Goal: Transaction & Acquisition: Obtain resource

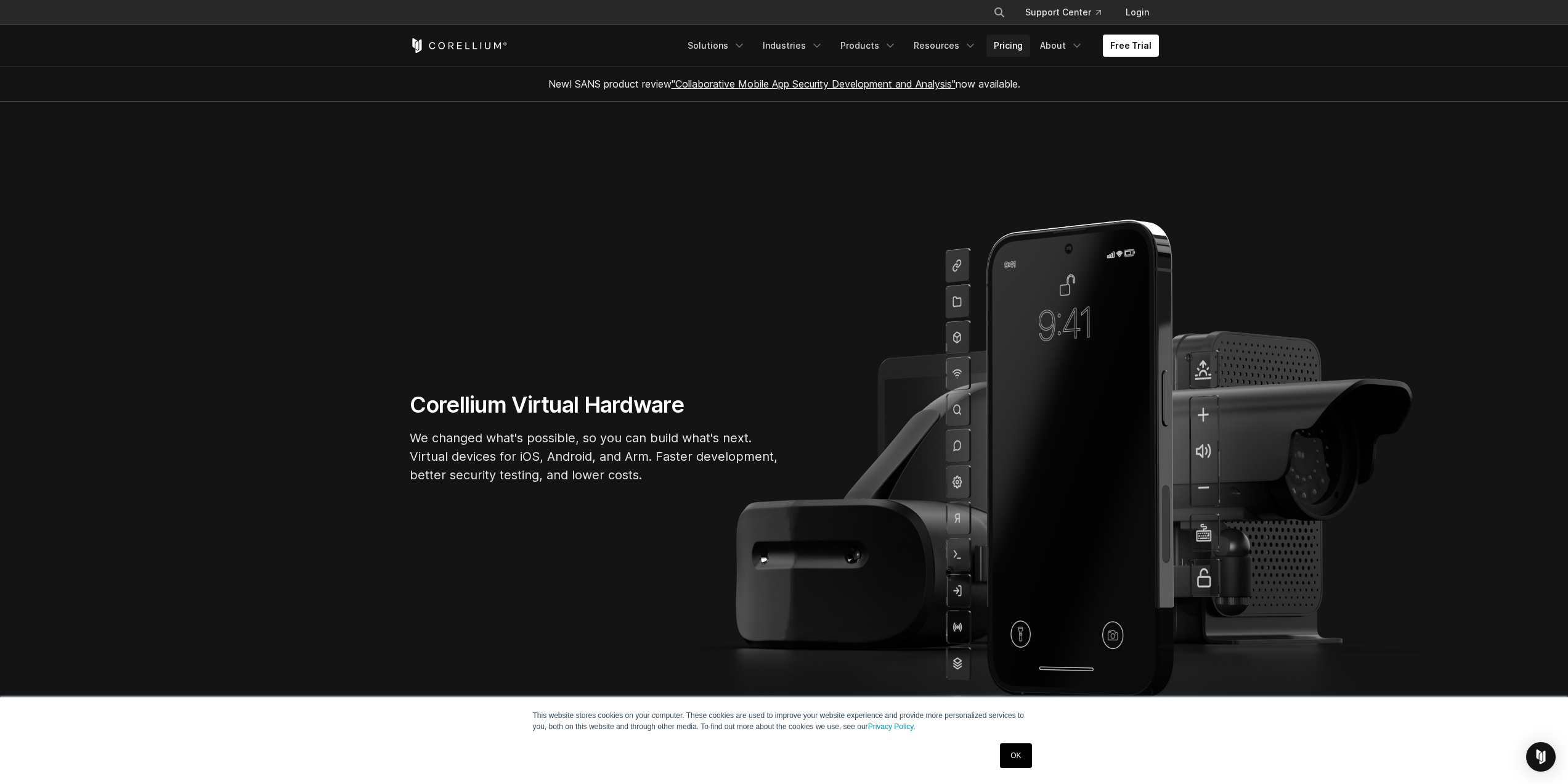
click at [1013, 43] on link "Pricing" at bounding box center [1008, 45] width 44 height 22
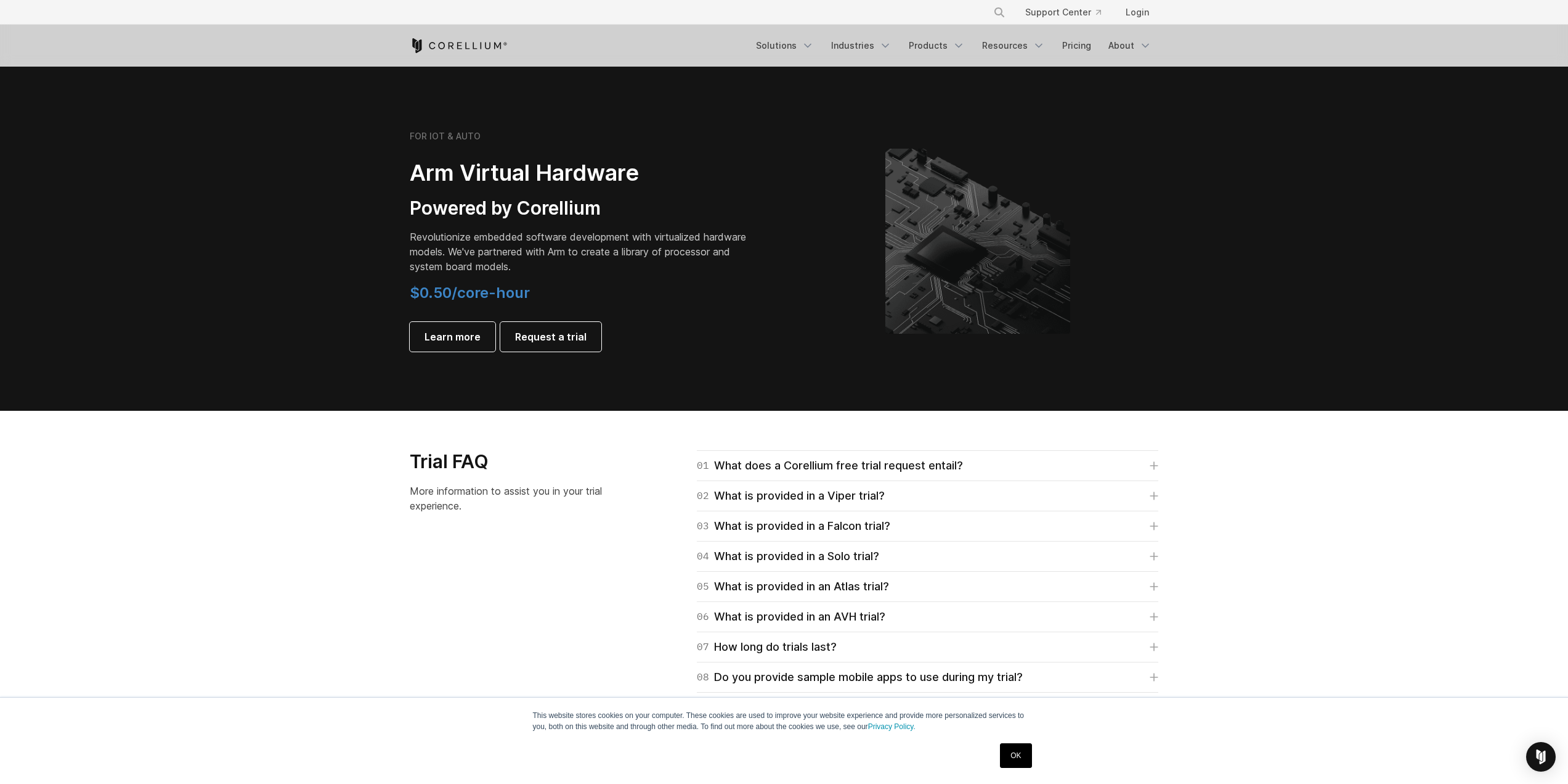
scroll to position [1172, 0]
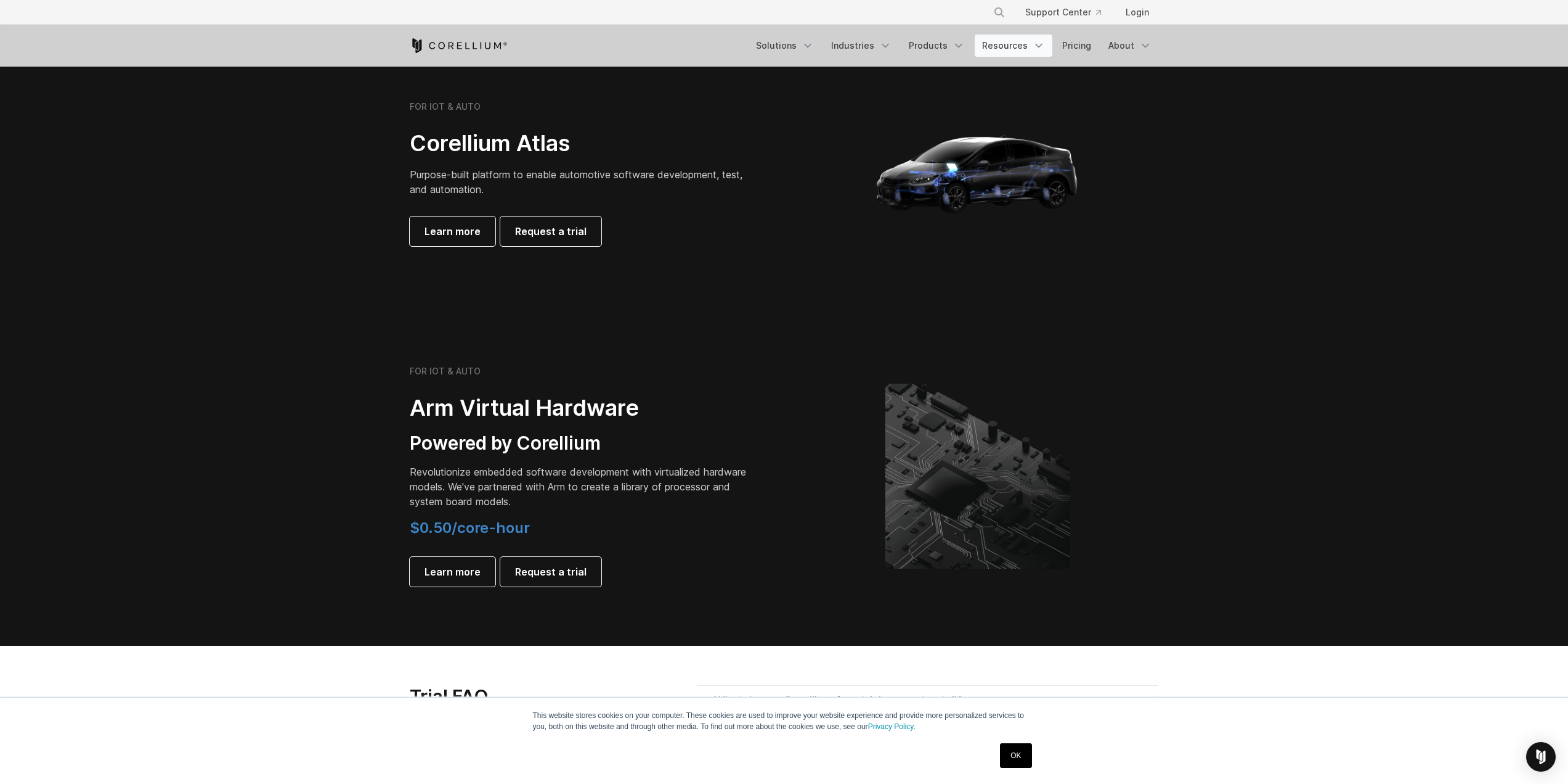
click at [1025, 49] on link "Resources" at bounding box center [1014, 45] width 78 height 22
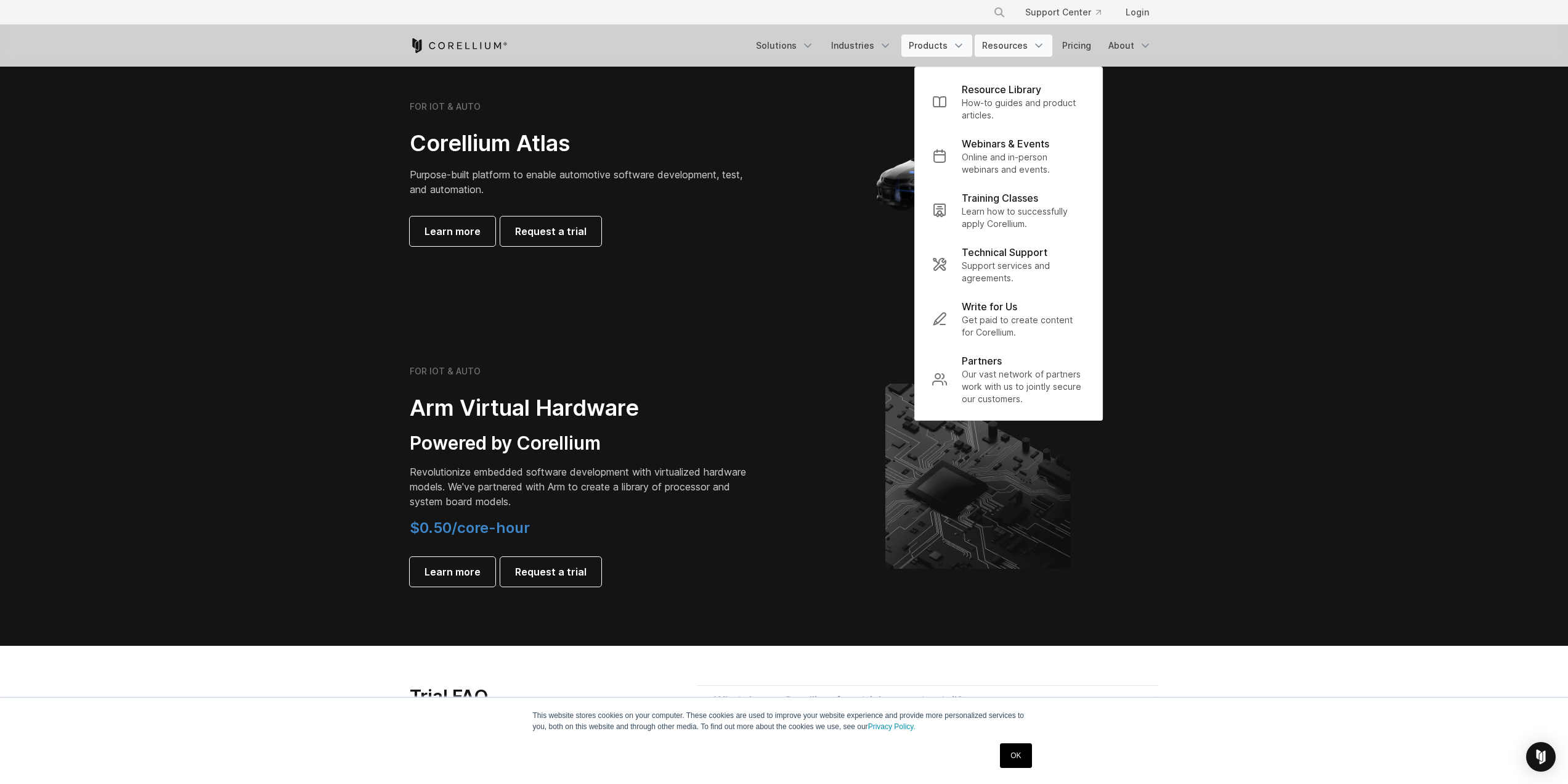
click at [941, 47] on link "Products" at bounding box center [937, 45] width 71 height 22
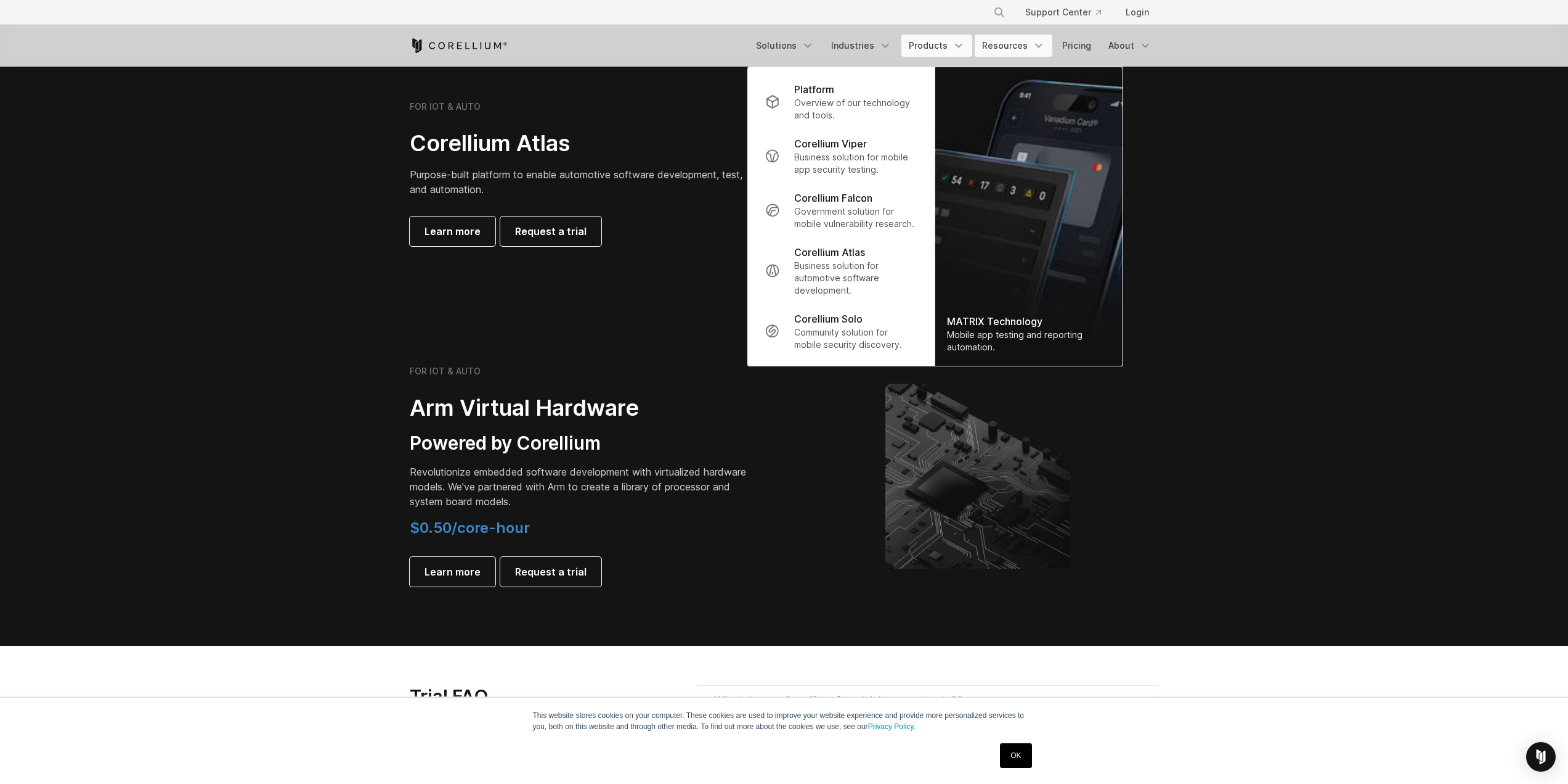
click at [1026, 44] on link "Resources" at bounding box center [1014, 45] width 78 height 22
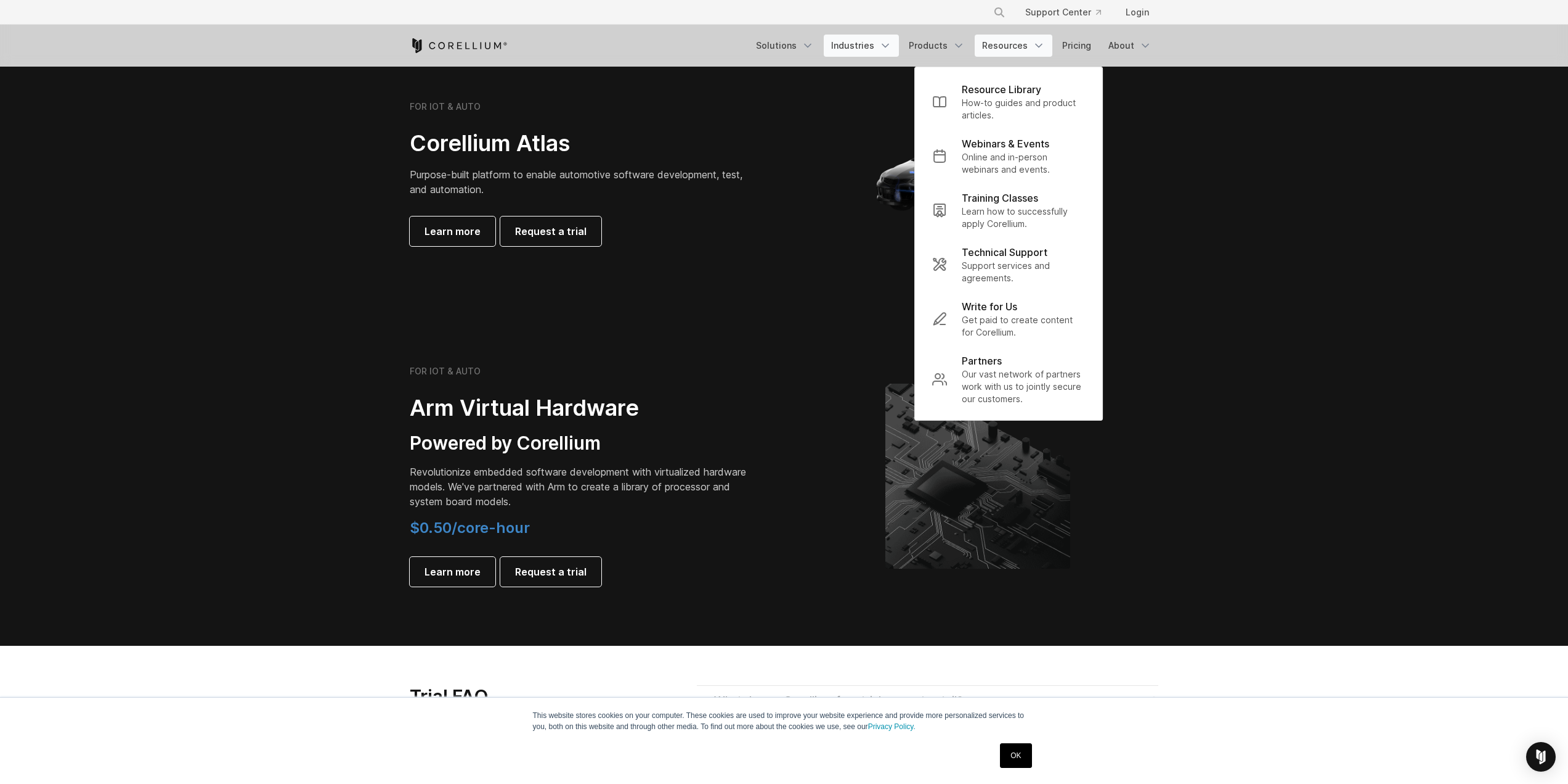
click at [848, 47] on link "Industries" at bounding box center [861, 45] width 75 height 22
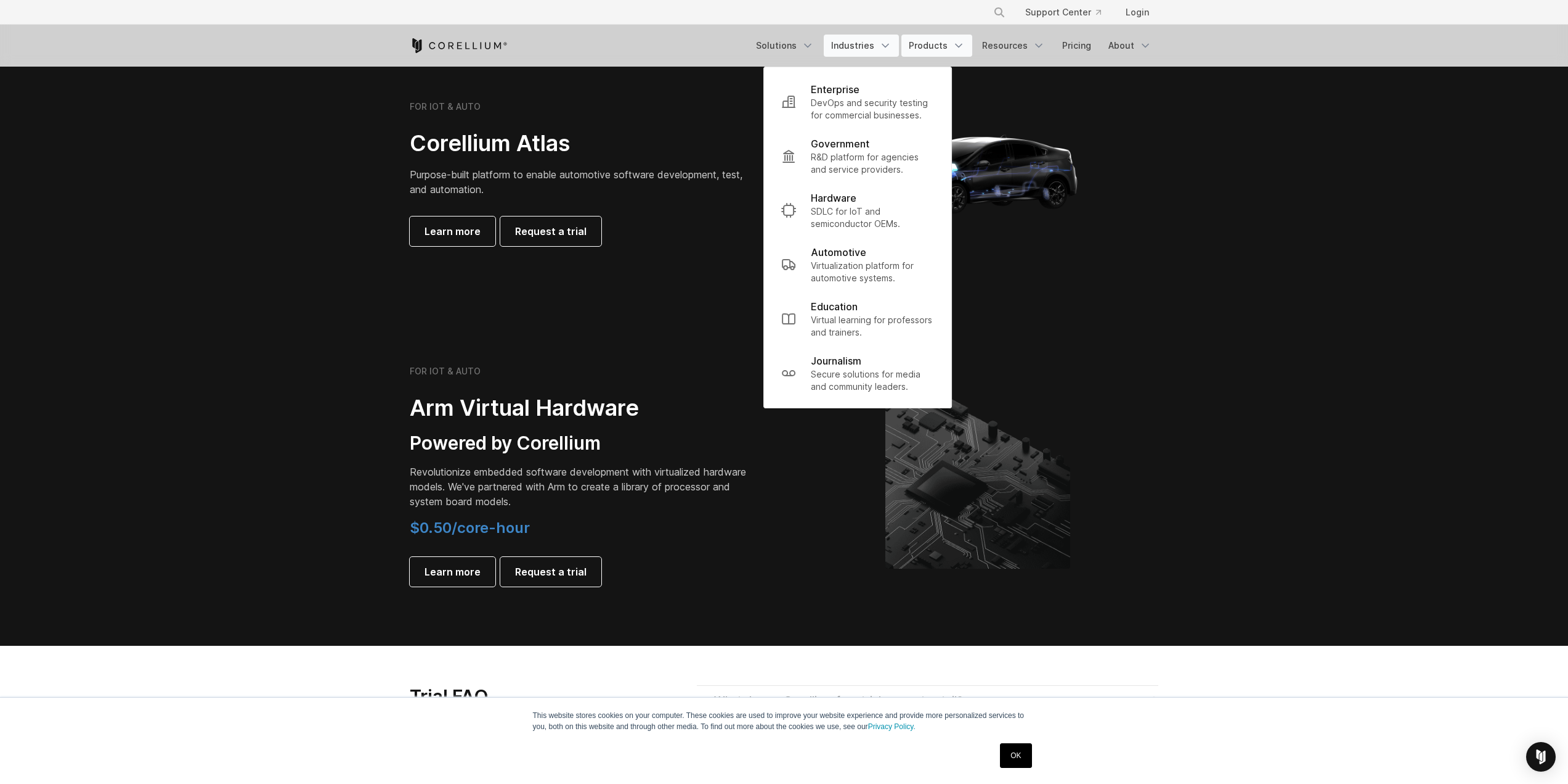
click at [934, 44] on link "Products" at bounding box center [937, 45] width 71 height 22
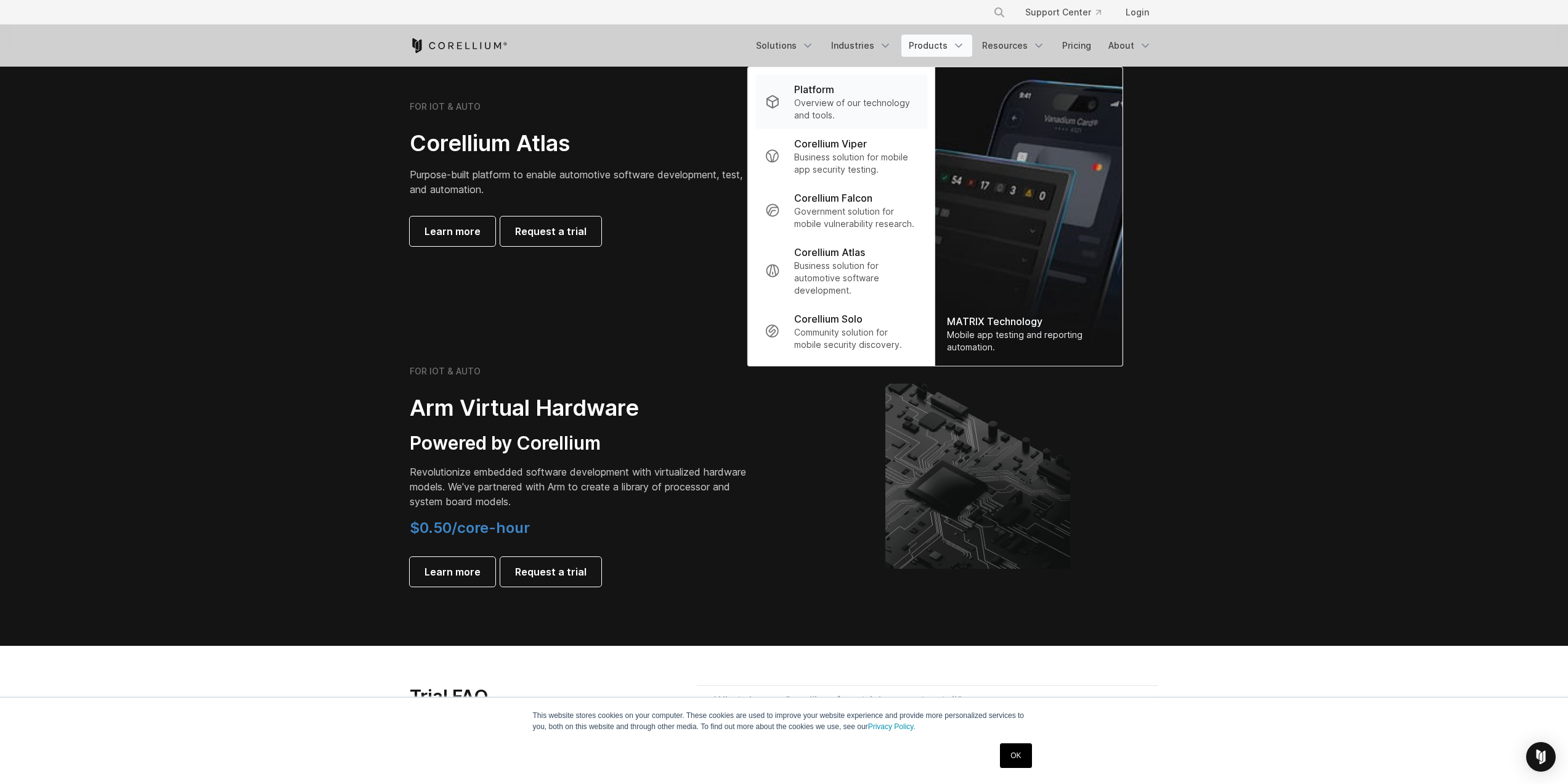
click at [890, 99] on p "Overview of our technology and tools." at bounding box center [856, 109] width 123 height 24
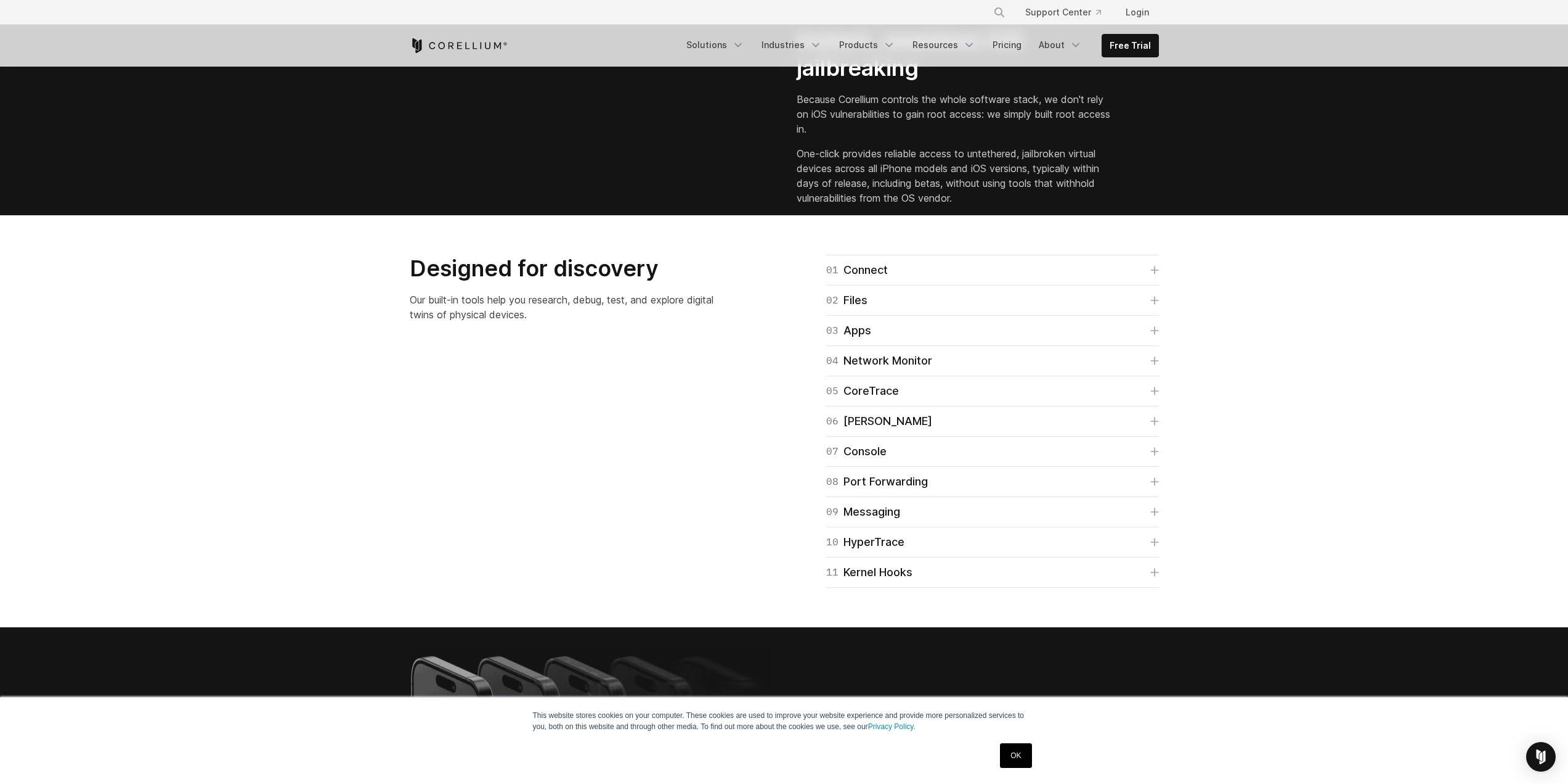
scroll to position [1727, 0]
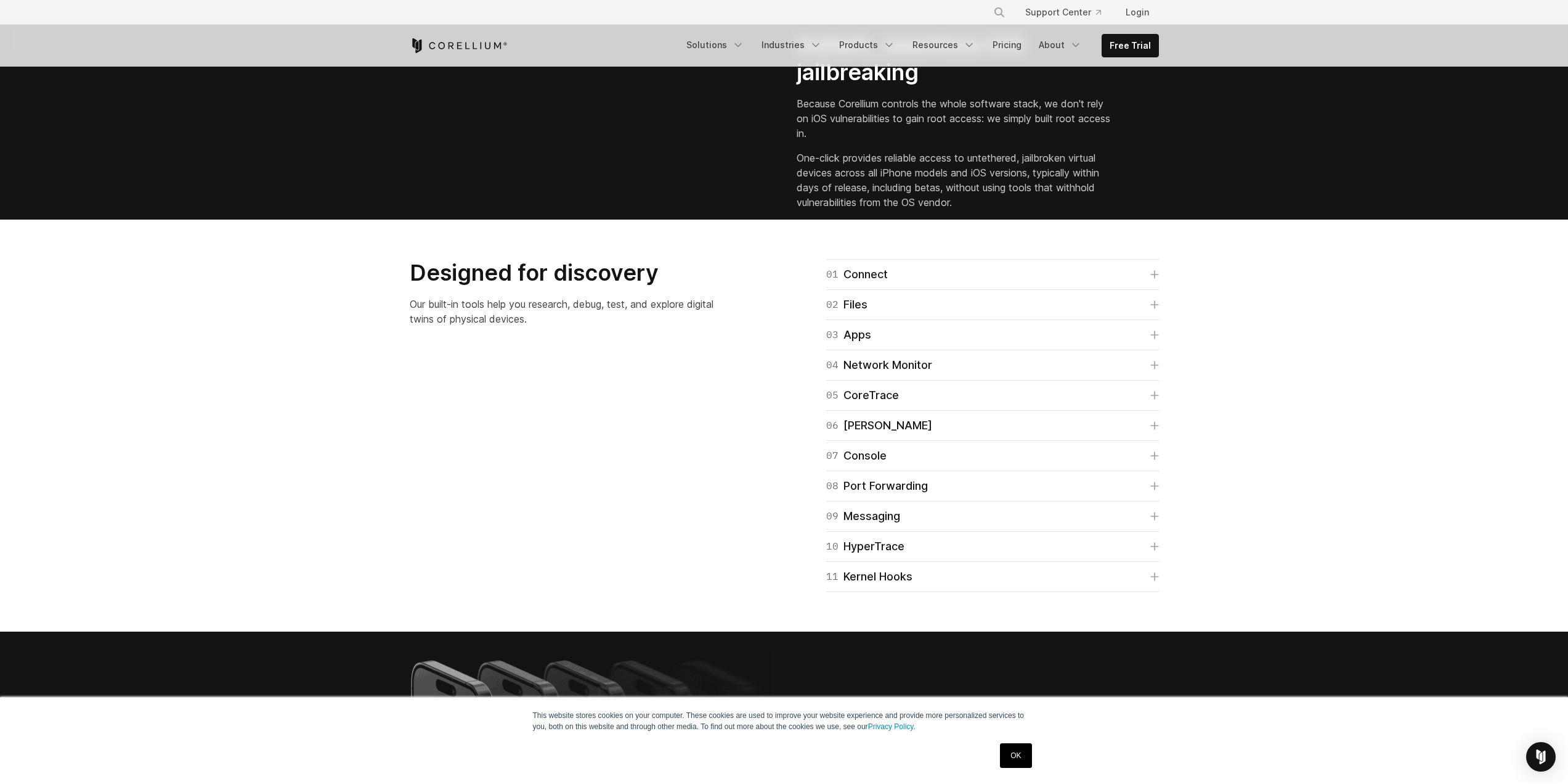
click at [1207, 219] on section "Instant, seamless iOS jailbreaking Because Corellium controls the whole softwar…" at bounding box center [784, 116] width 1568 height 209
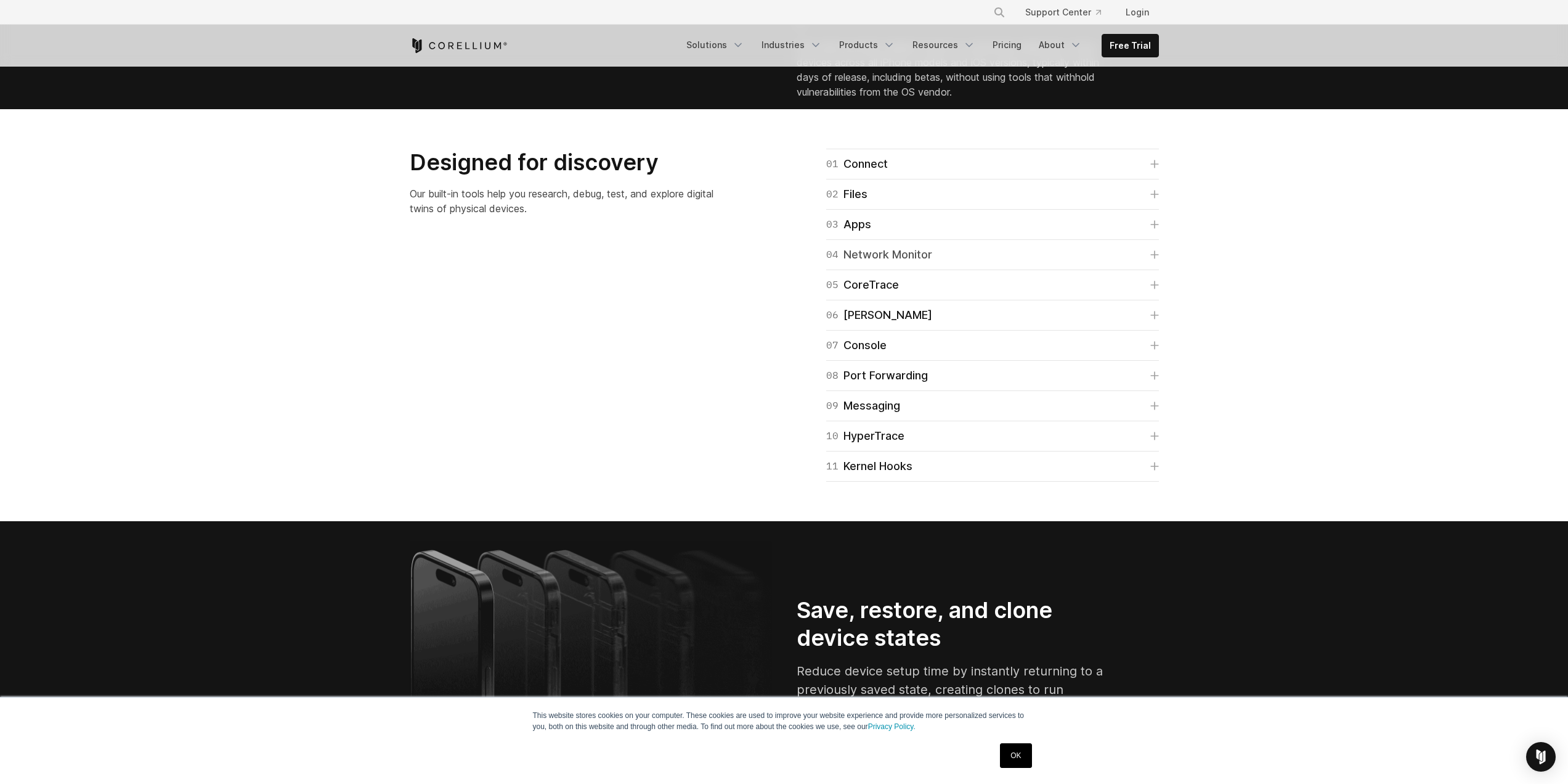
scroll to position [1850, 0]
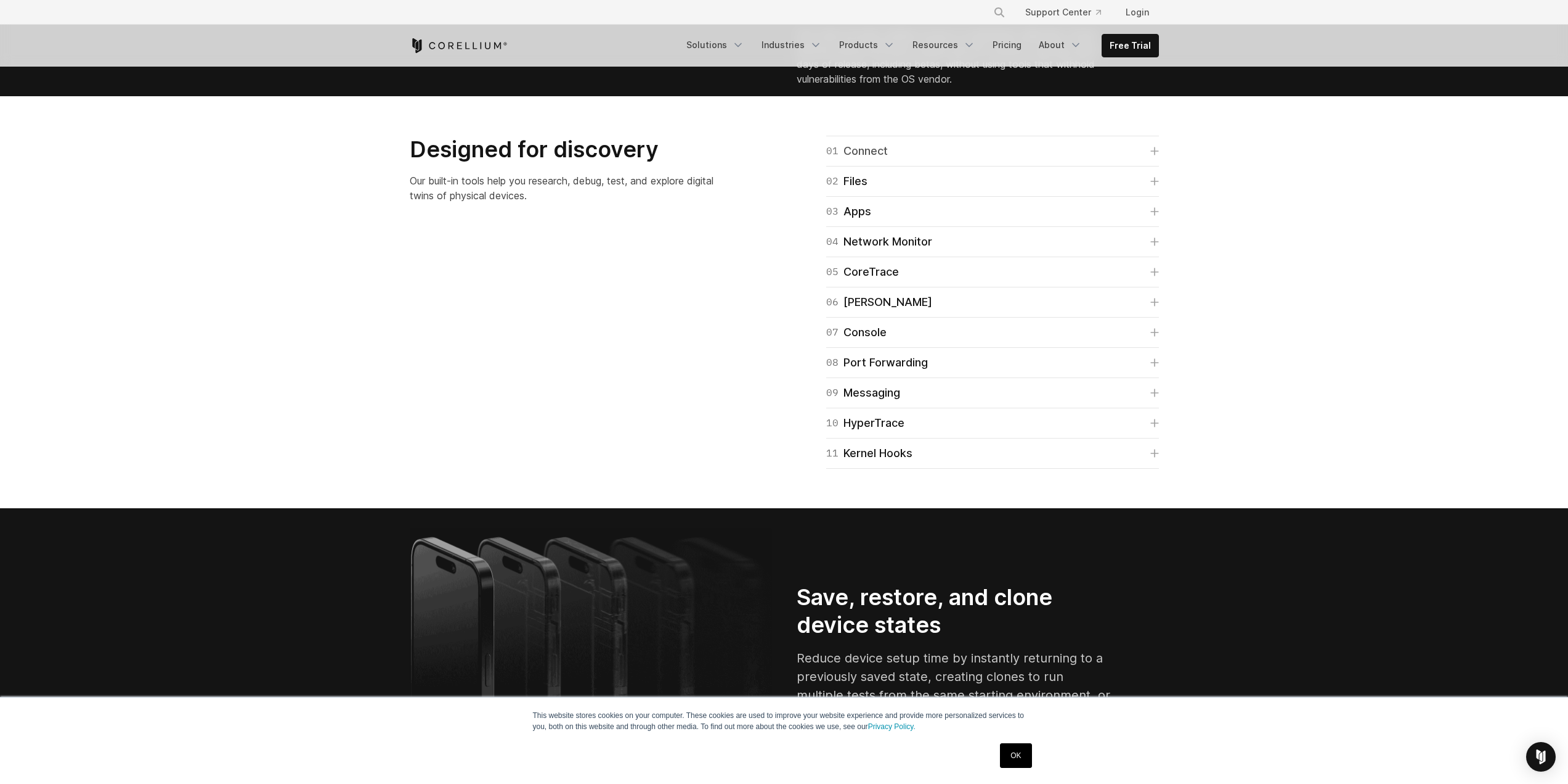
click at [1122, 159] on link "01 Connect" at bounding box center [992, 150] width 332 height 17
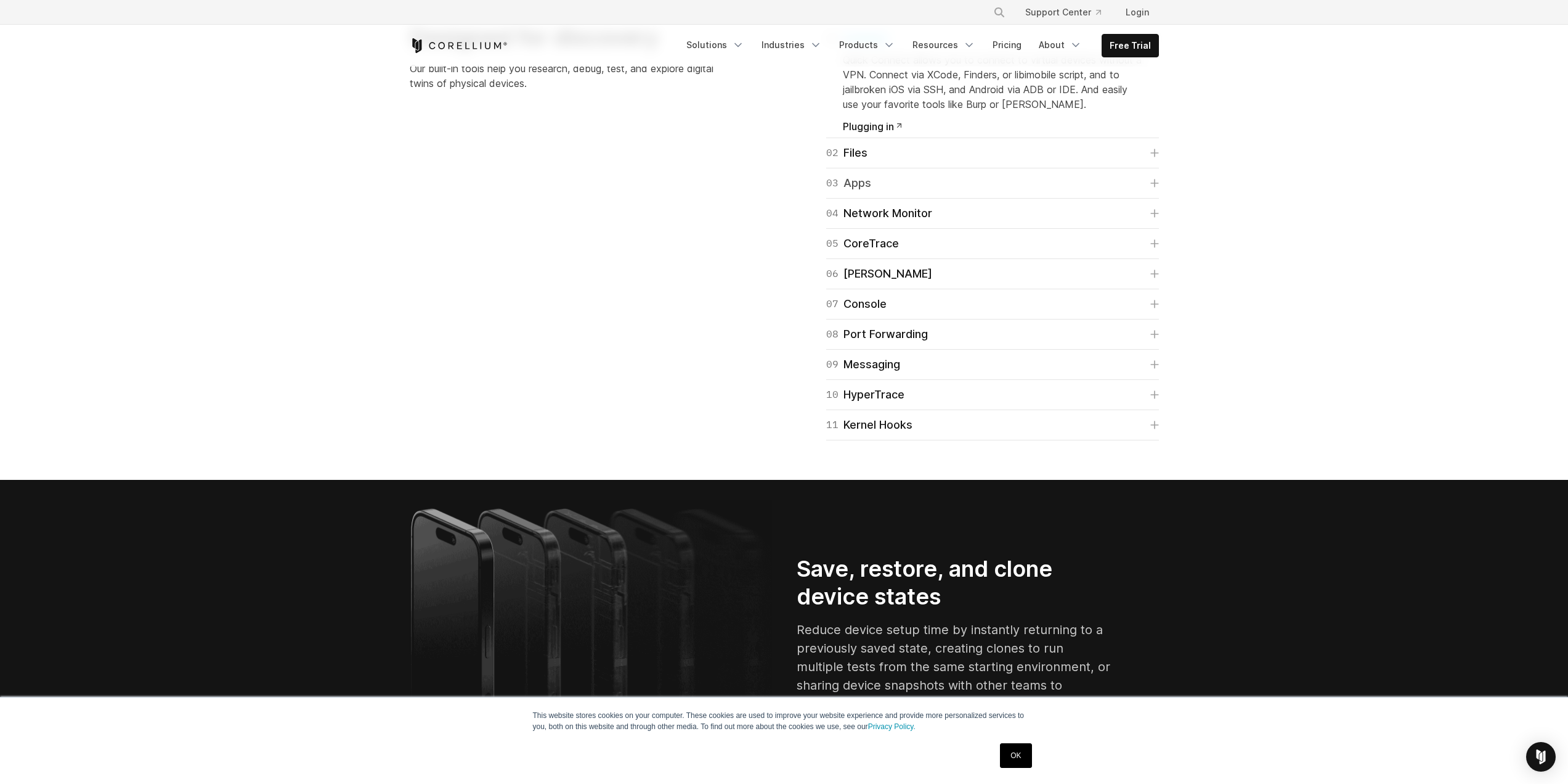
scroll to position [1973, 0]
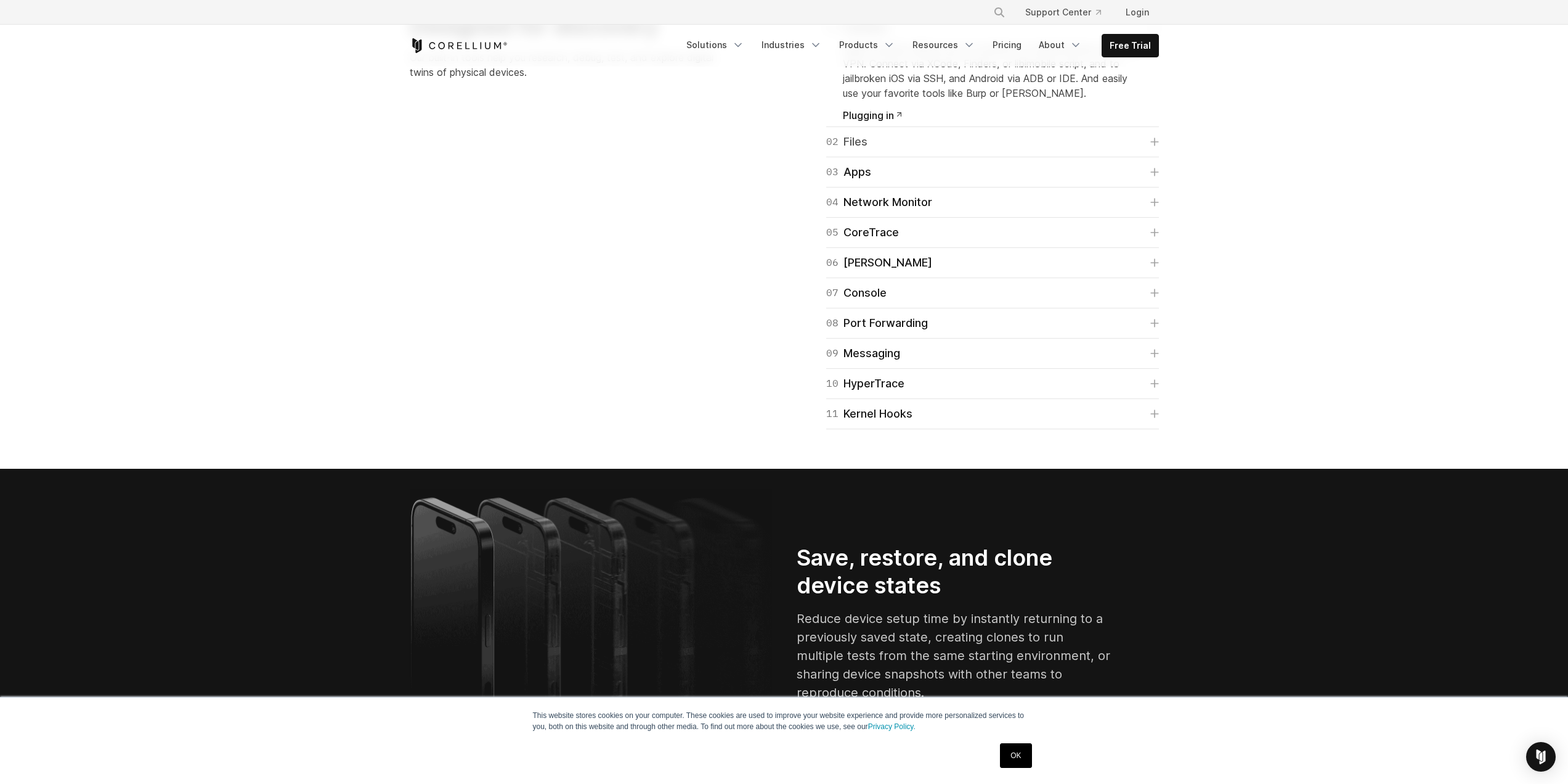
click at [1151, 146] on icon at bounding box center [1155, 142] width 9 height 9
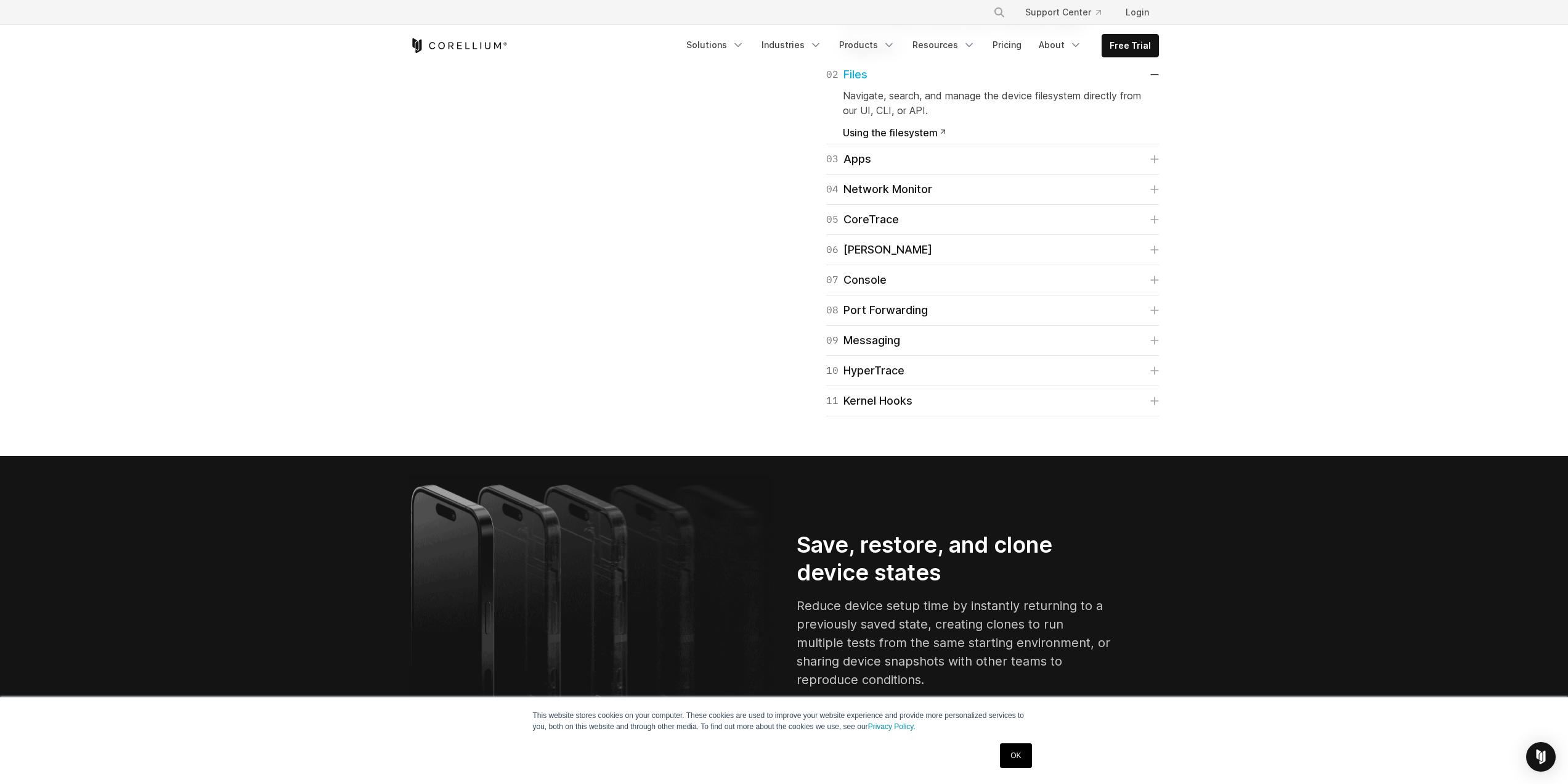
scroll to position [2096, 0]
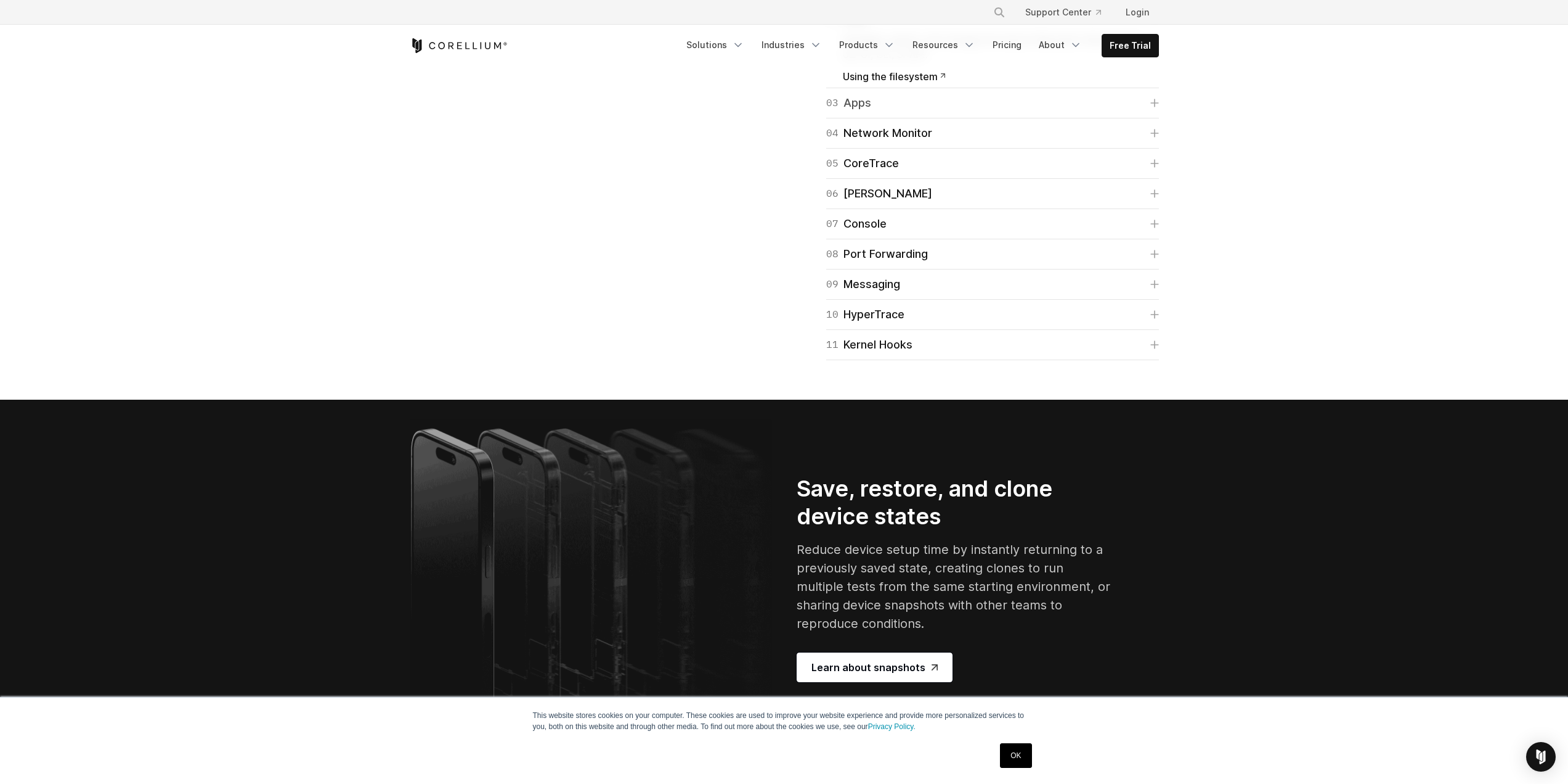
click at [1093, 112] on link "03 Apps" at bounding box center [992, 103] width 332 height 17
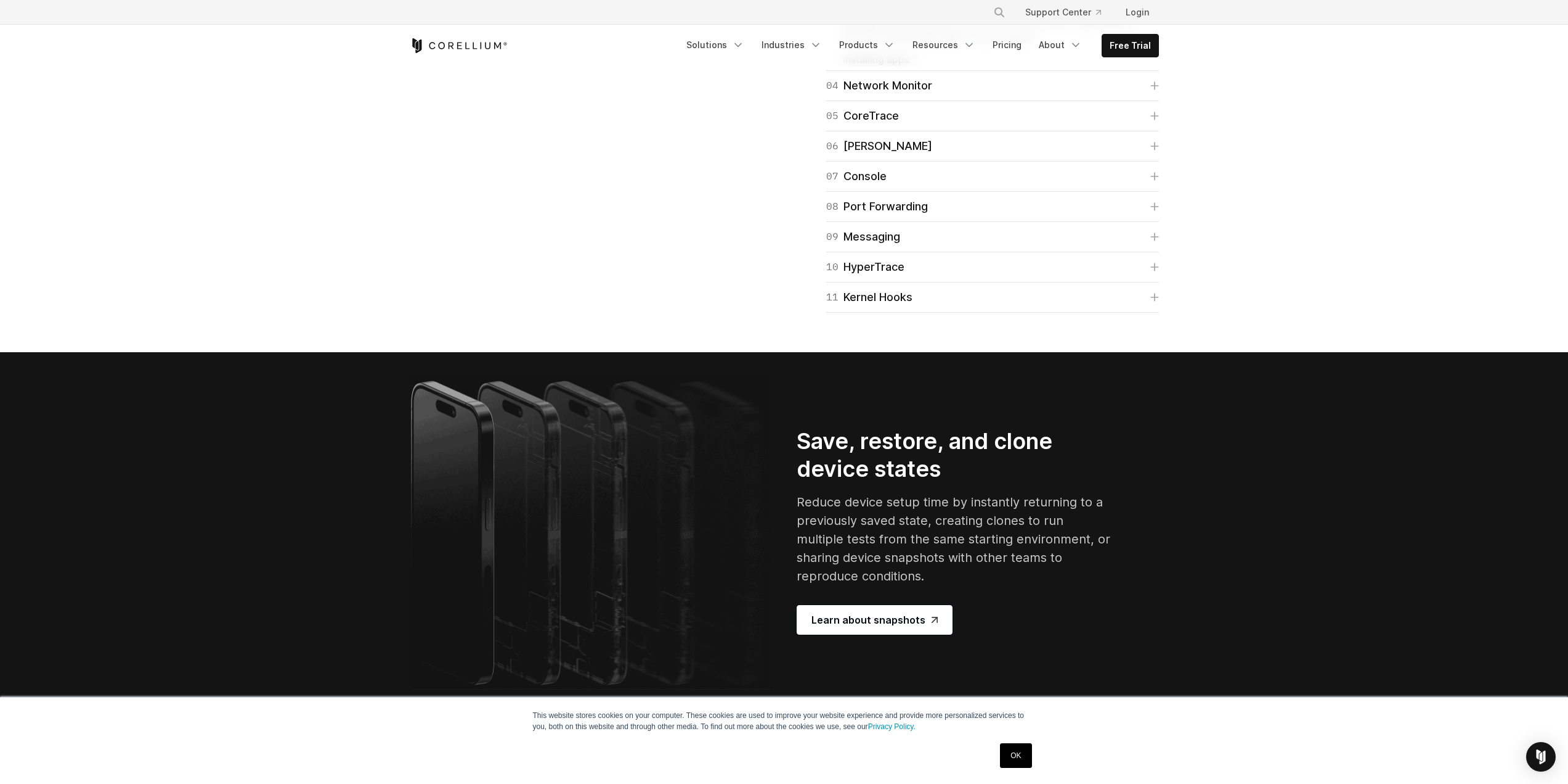
scroll to position [2219, 0]
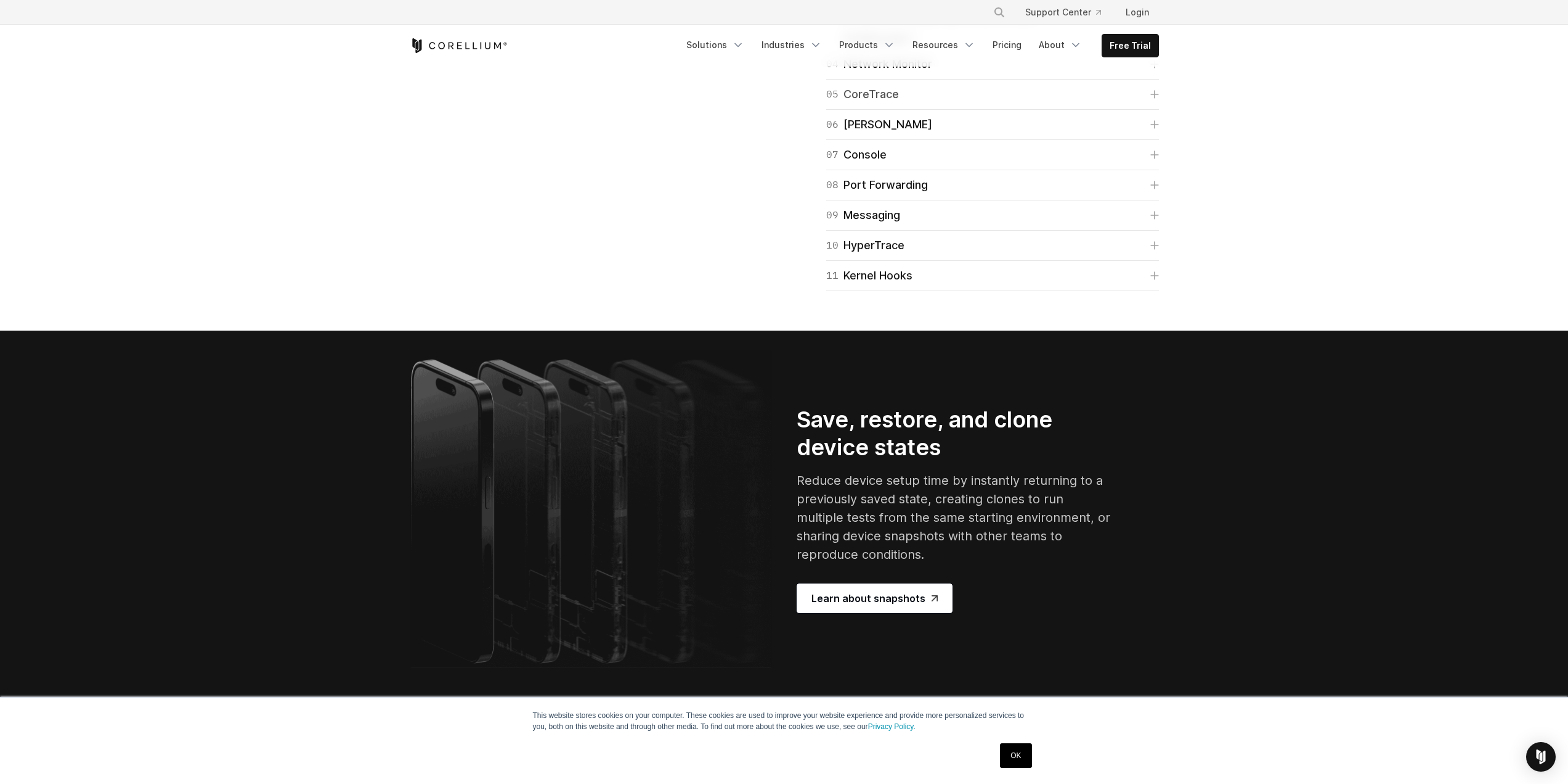
click at [982, 103] on link "05 CoreTrace" at bounding box center [992, 94] width 332 height 17
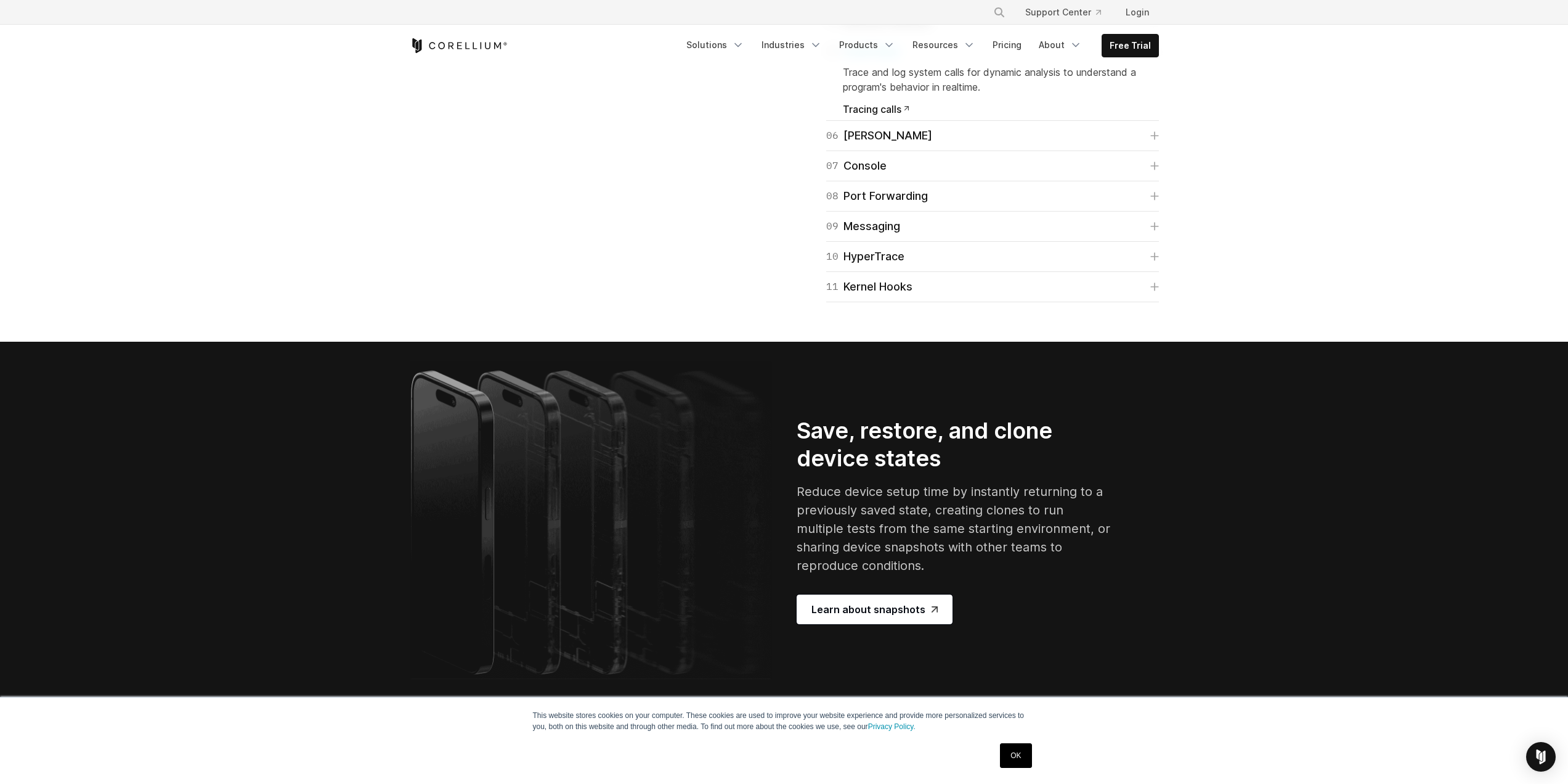
scroll to position [2282, 0]
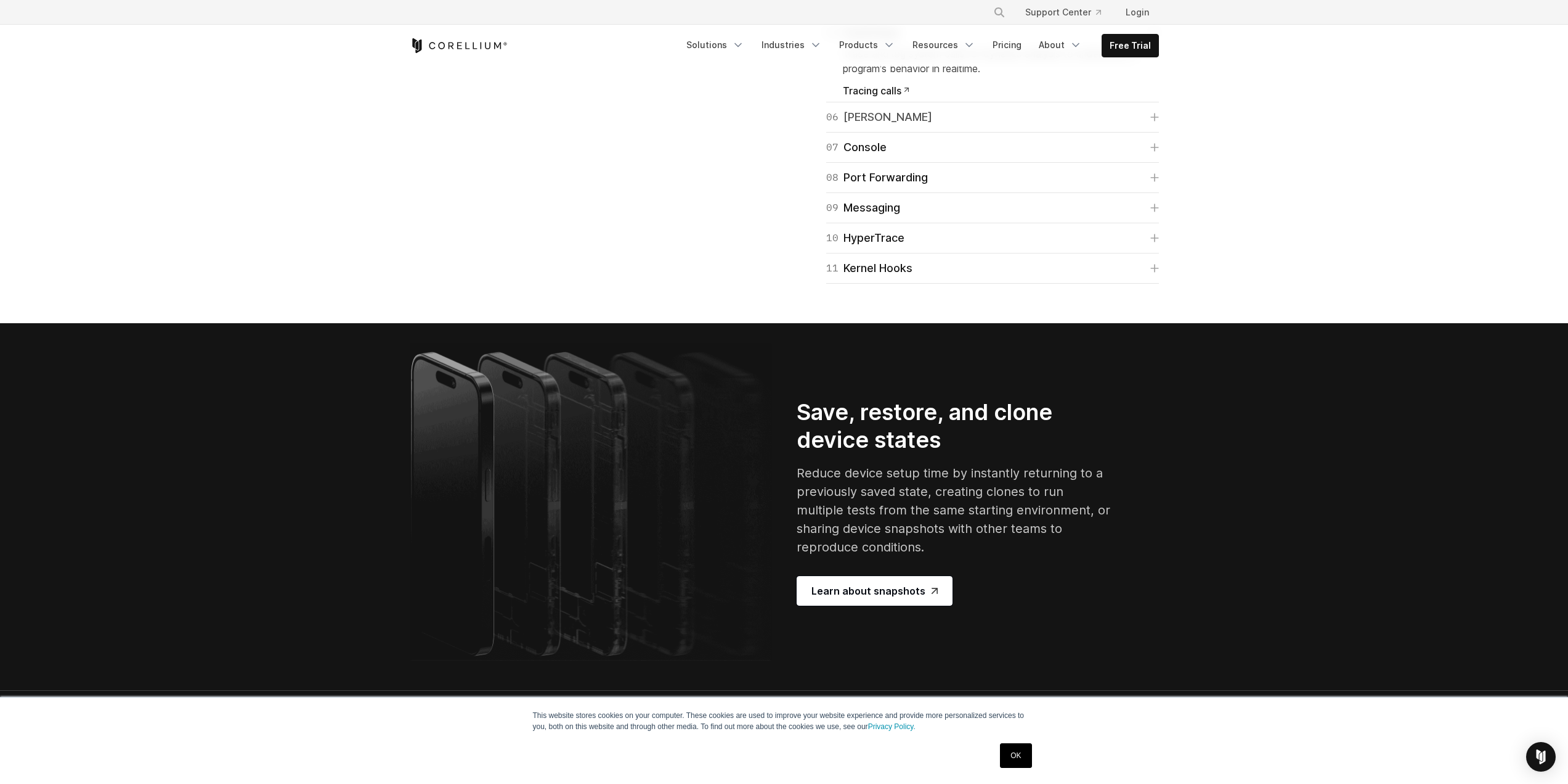
click at [959, 125] on link "06 Frida" at bounding box center [992, 117] width 332 height 17
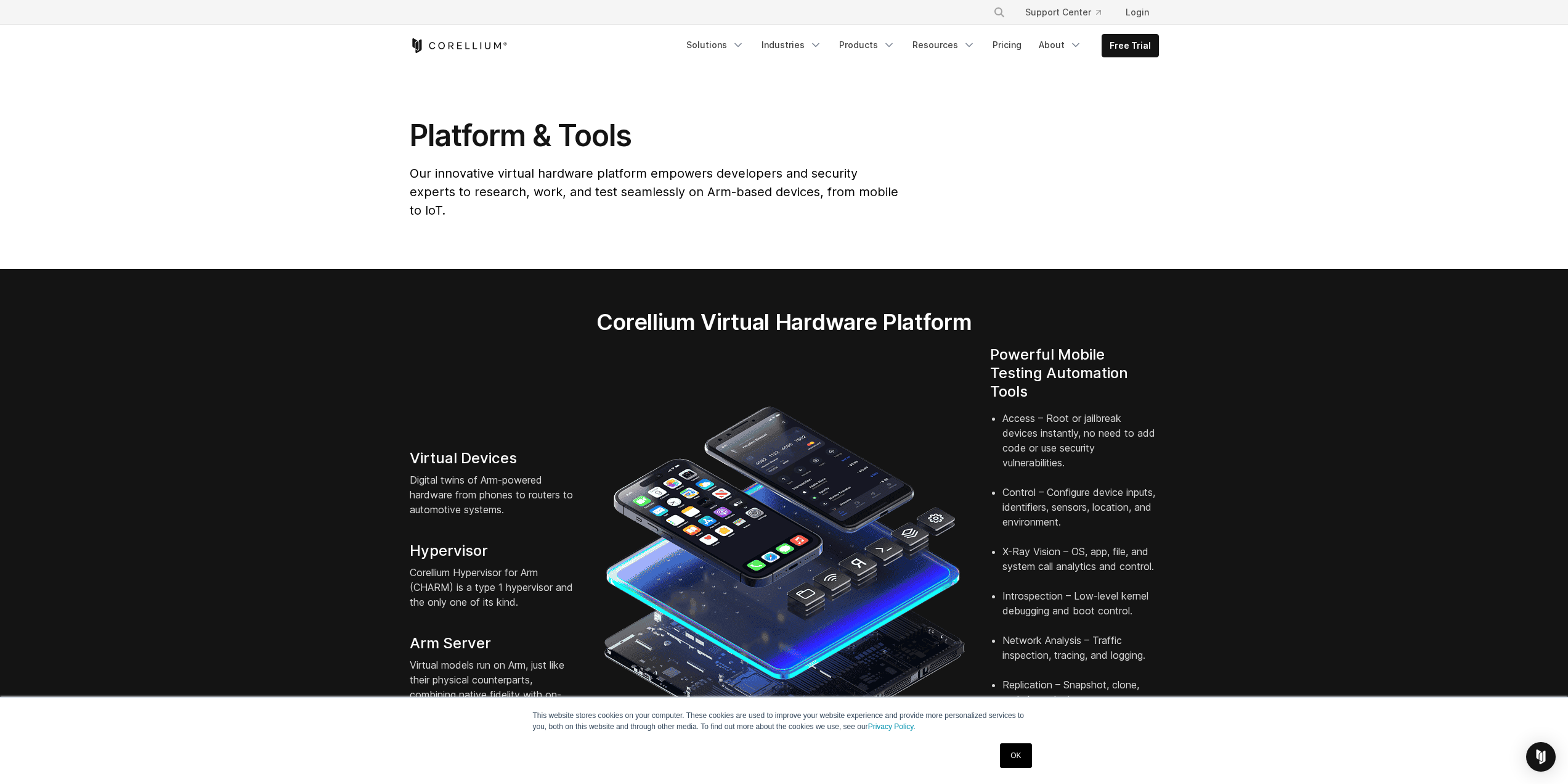
scroll to position [0, 0]
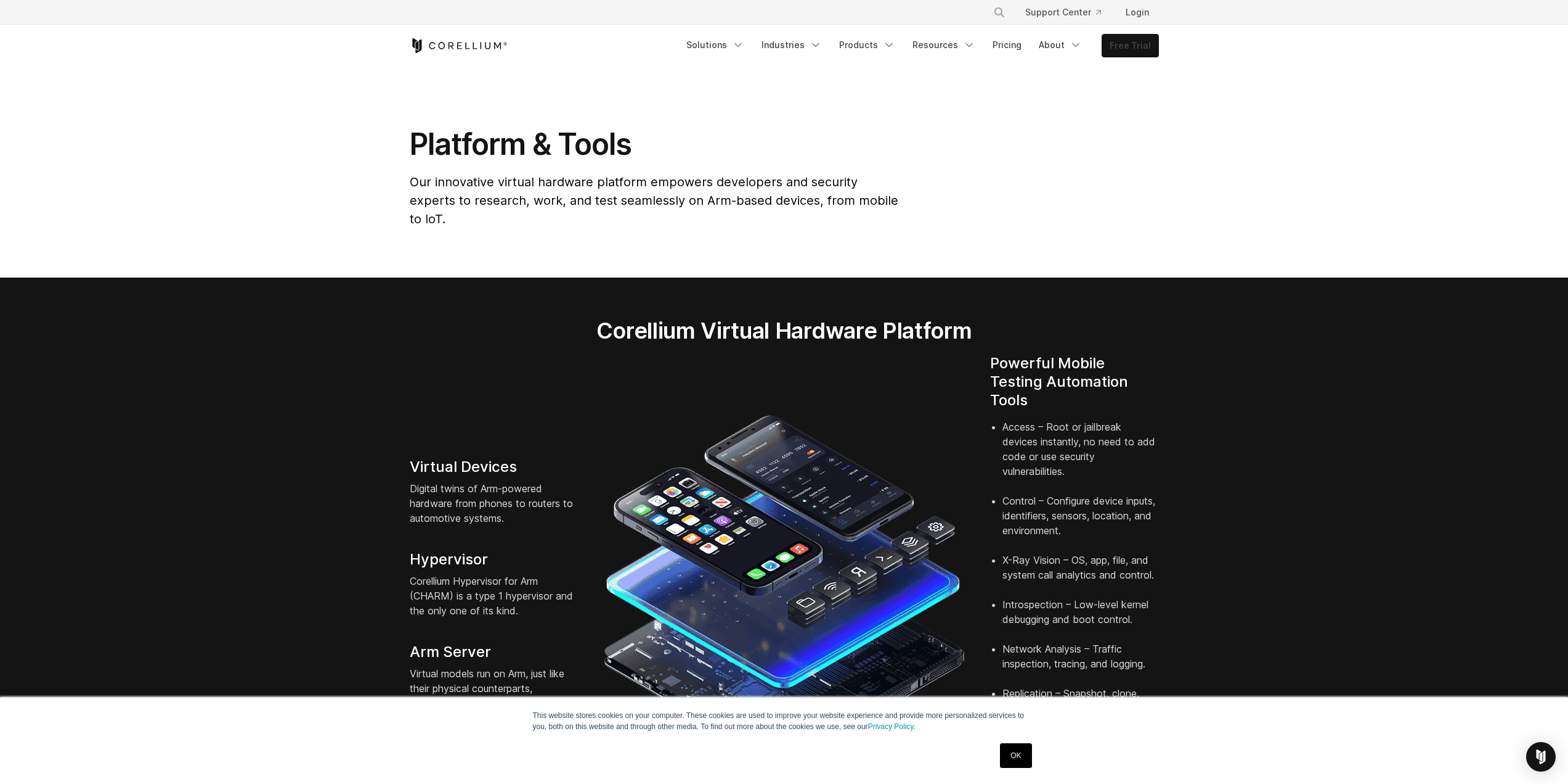
click at [1125, 56] on link "Free Trial" at bounding box center [1130, 45] width 56 height 22
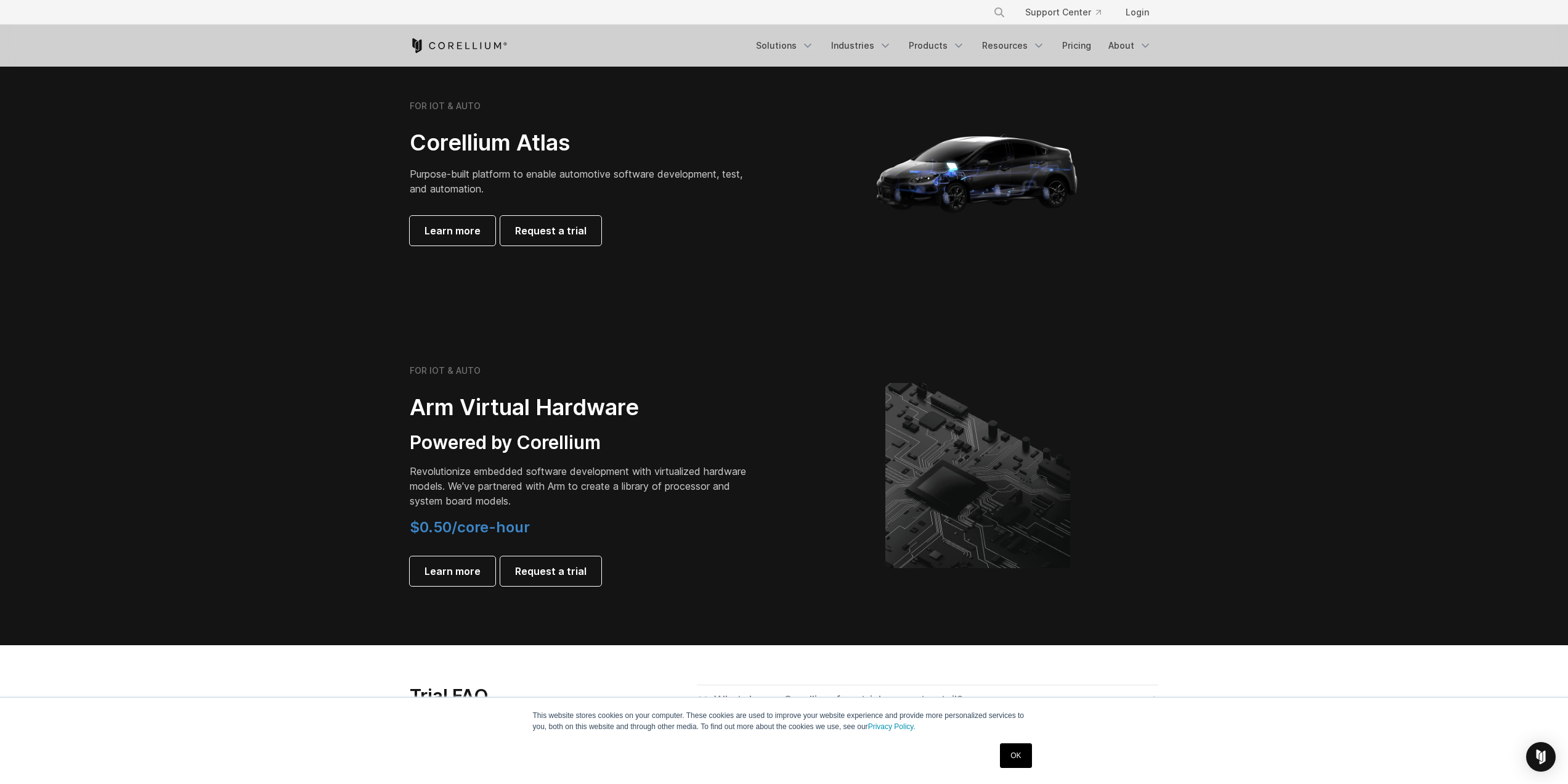
scroll to position [1480, 0]
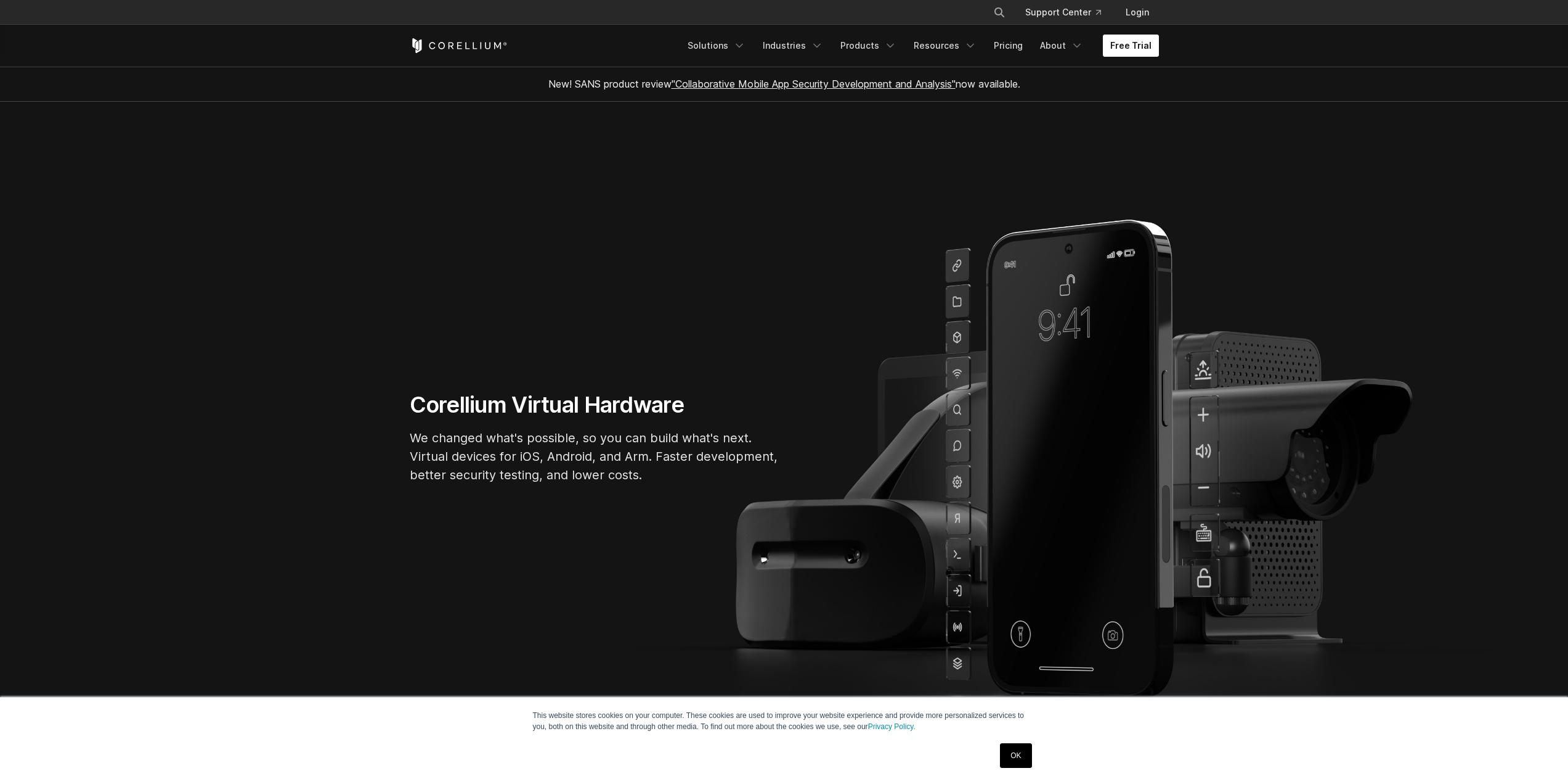
click at [1135, 44] on link "Free Trial" at bounding box center [1131, 45] width 56 height 22
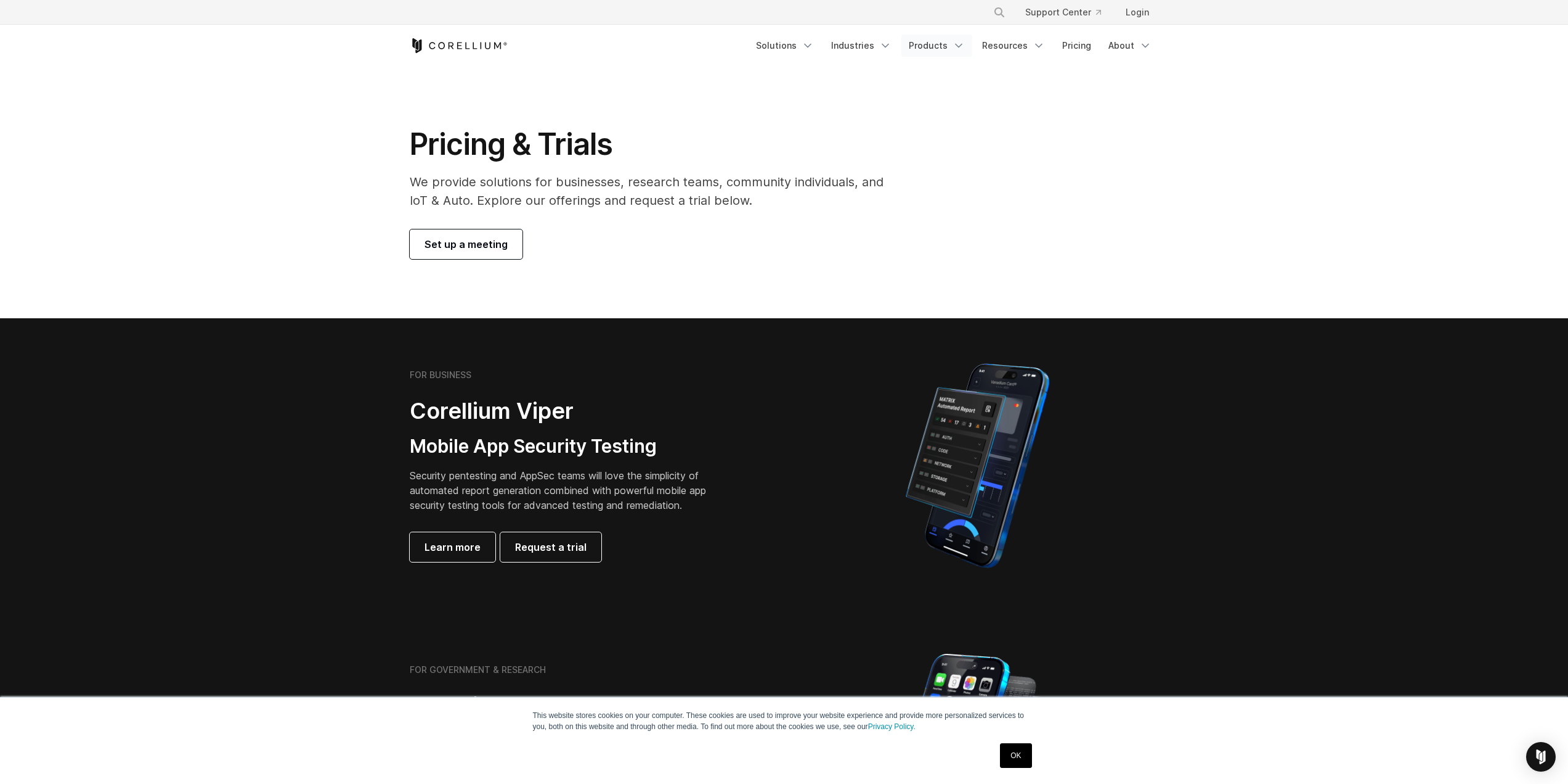
click at [949, 40] on link "Products" at bounding box center [937, 45] width 71 height 22
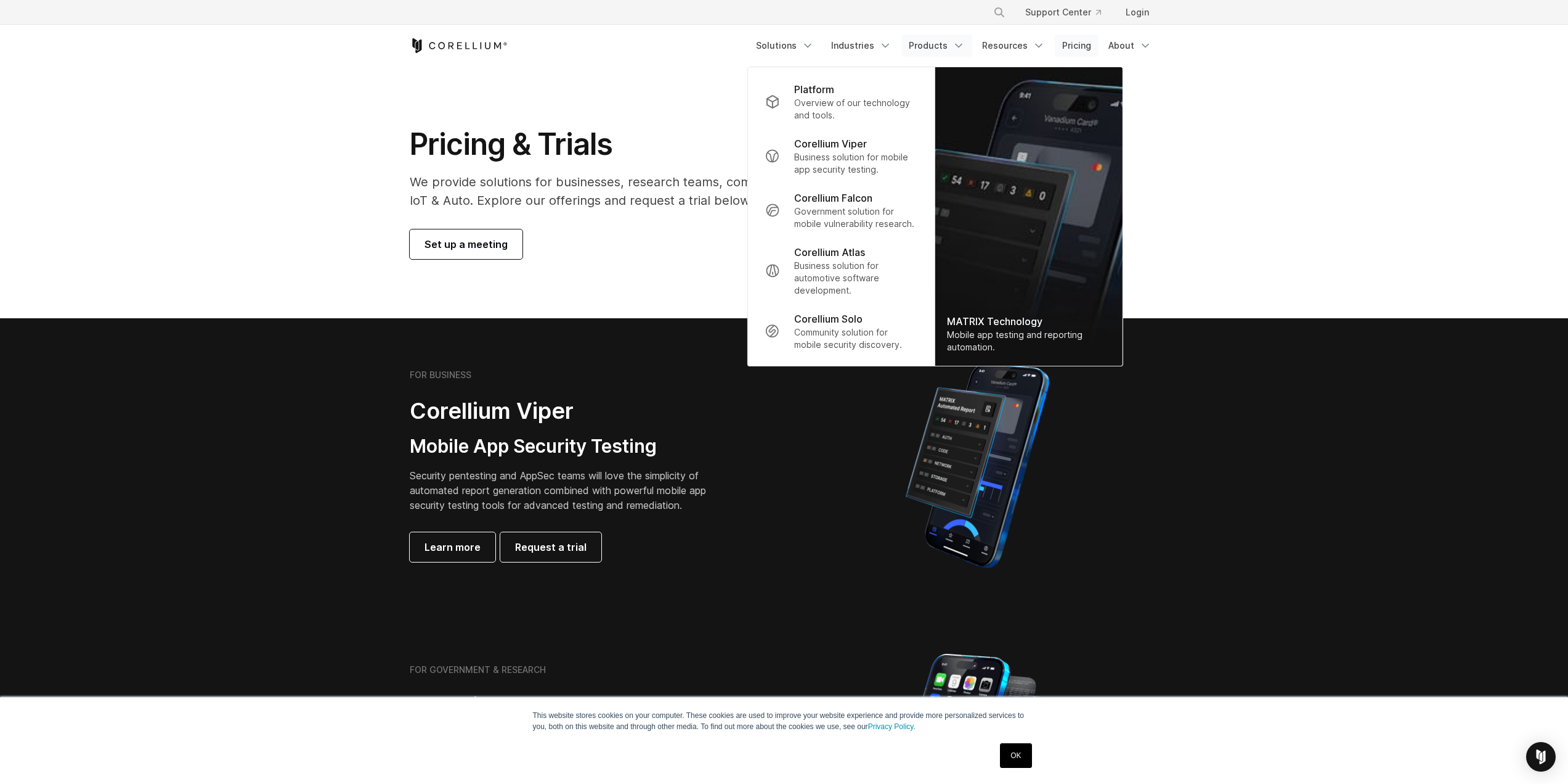
click at [1088, 45] on link "Pricing" at bounding box center [1077, 45] width 44 height 22
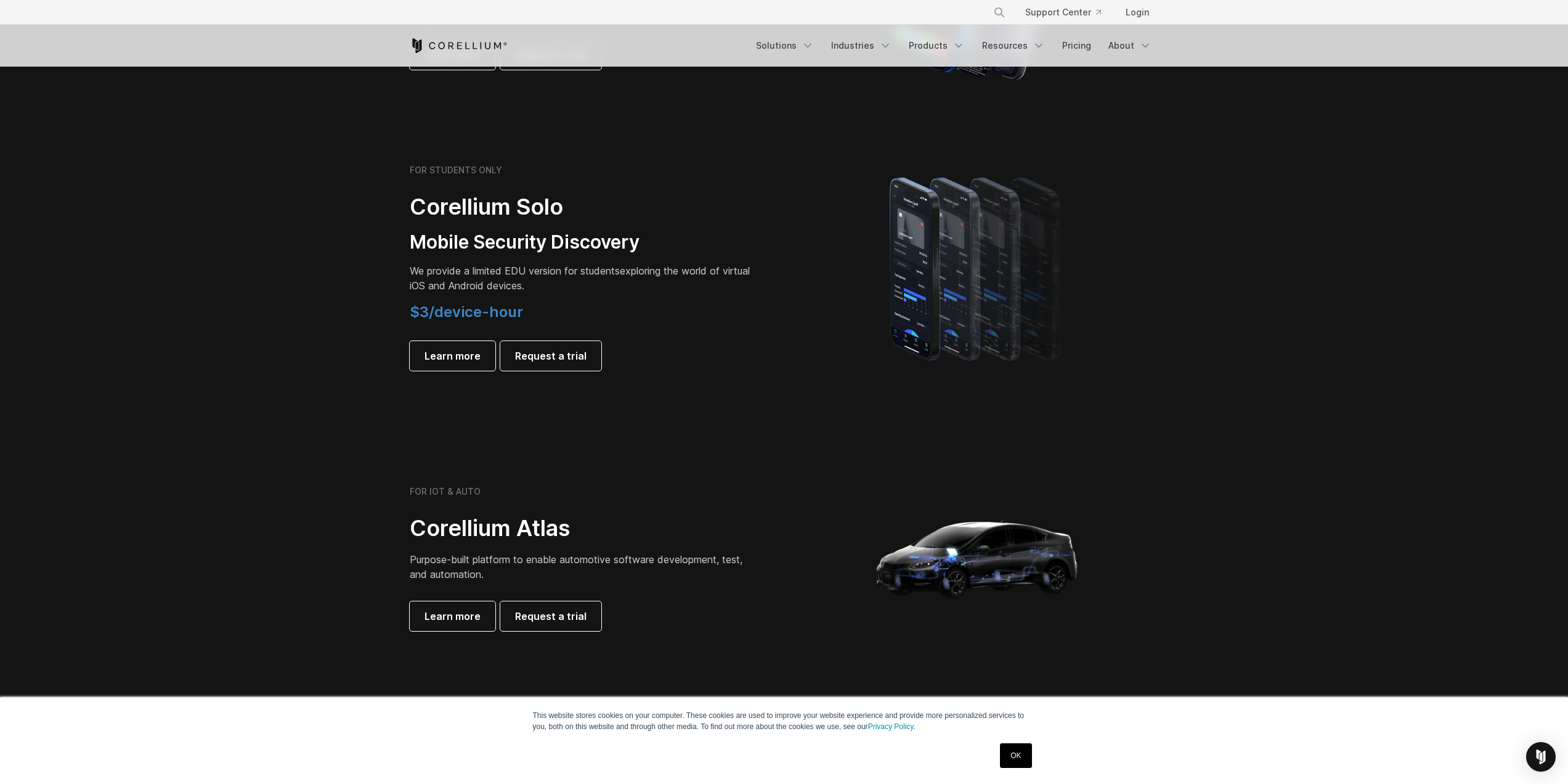
scroll to position [802, 0]
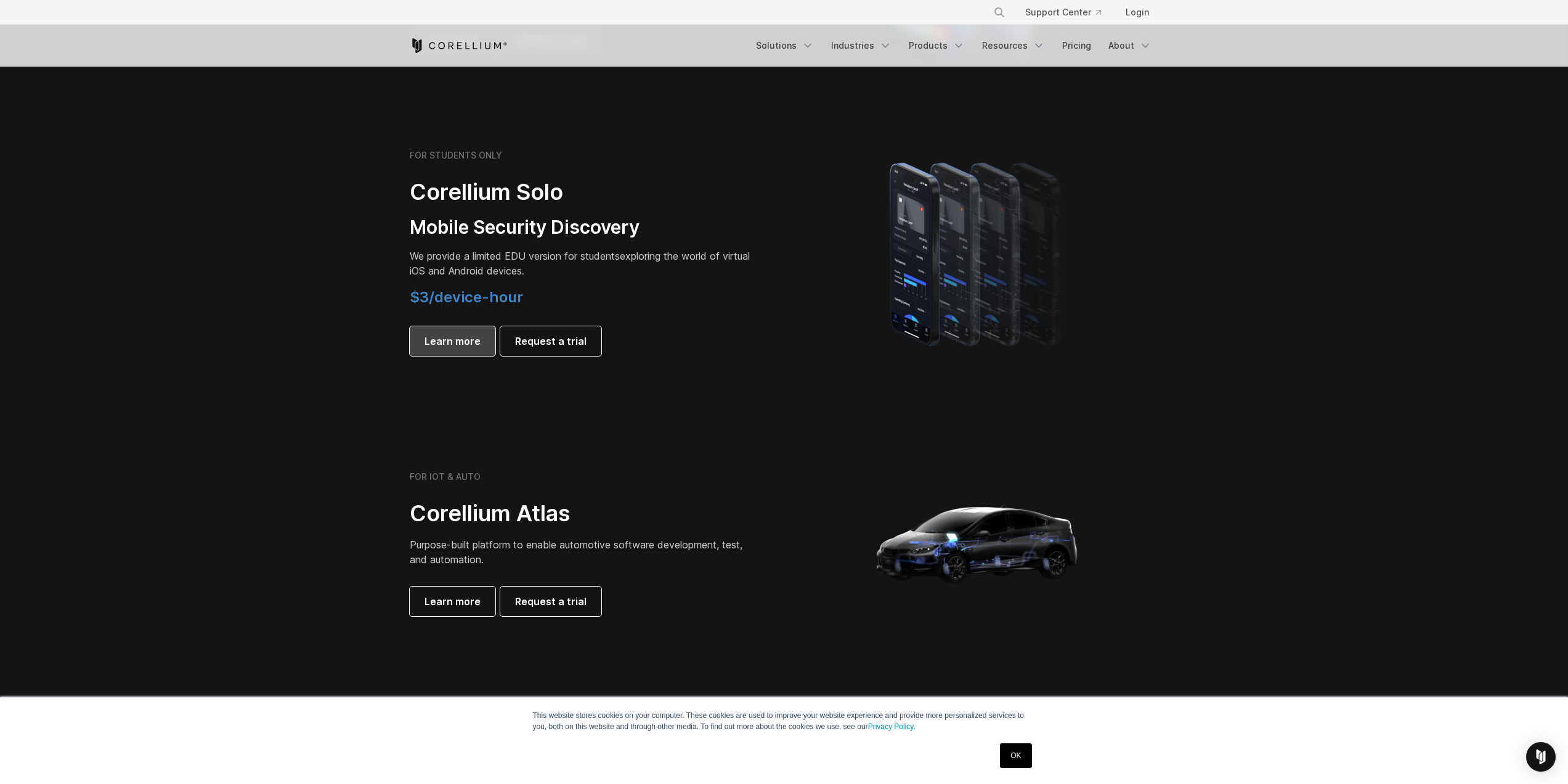
click at [433, 344] on span "Learn more" at bounding box center [452, 341] width 56 height 15
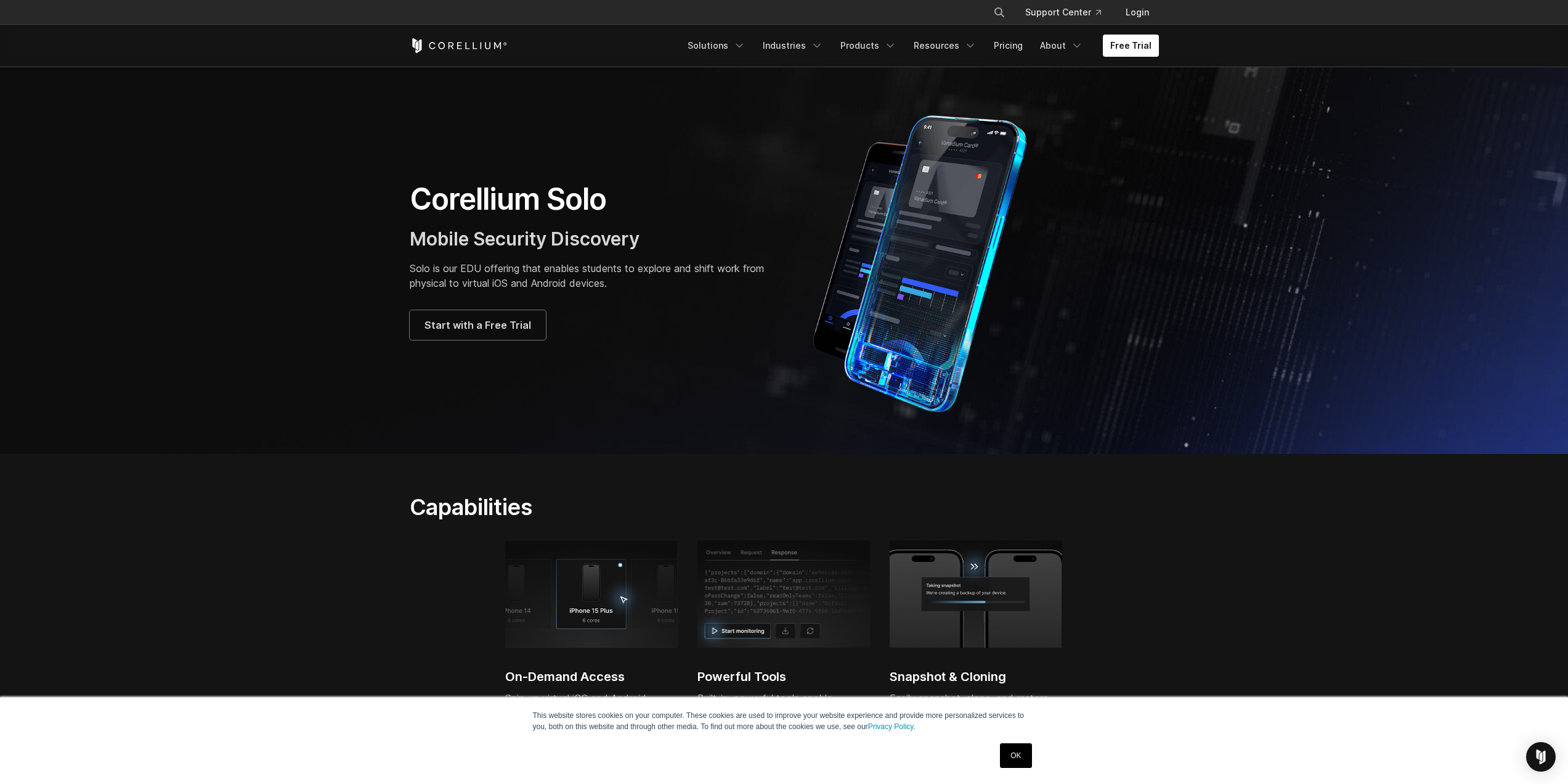
click at [1342, 424] on section "Corellium Solo Mobile Security Discovery Solo is our EDU offering that enables …" at bounding box center [784, 260] width 1568 height 388
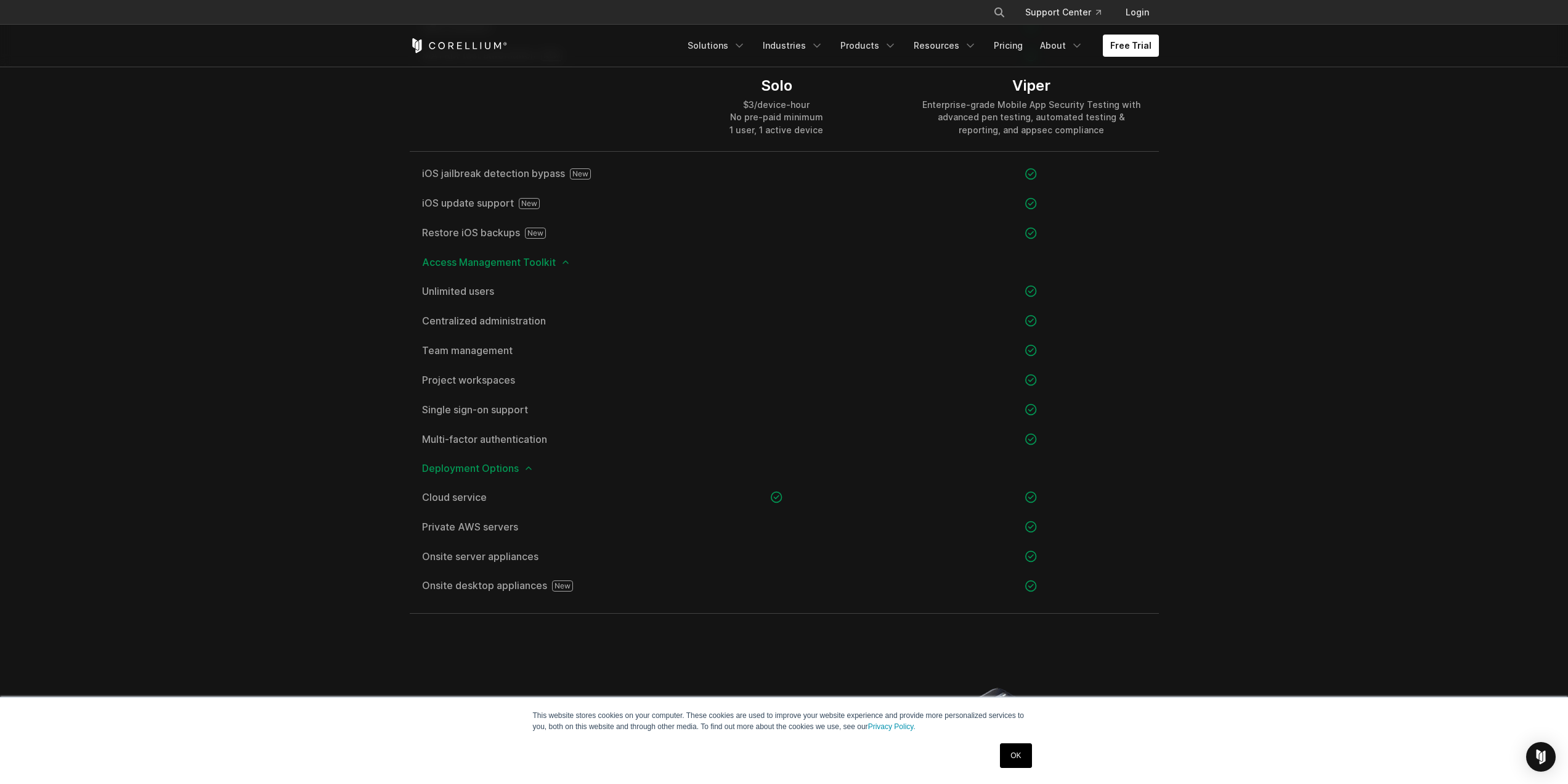
scroll to position [1541, 0]
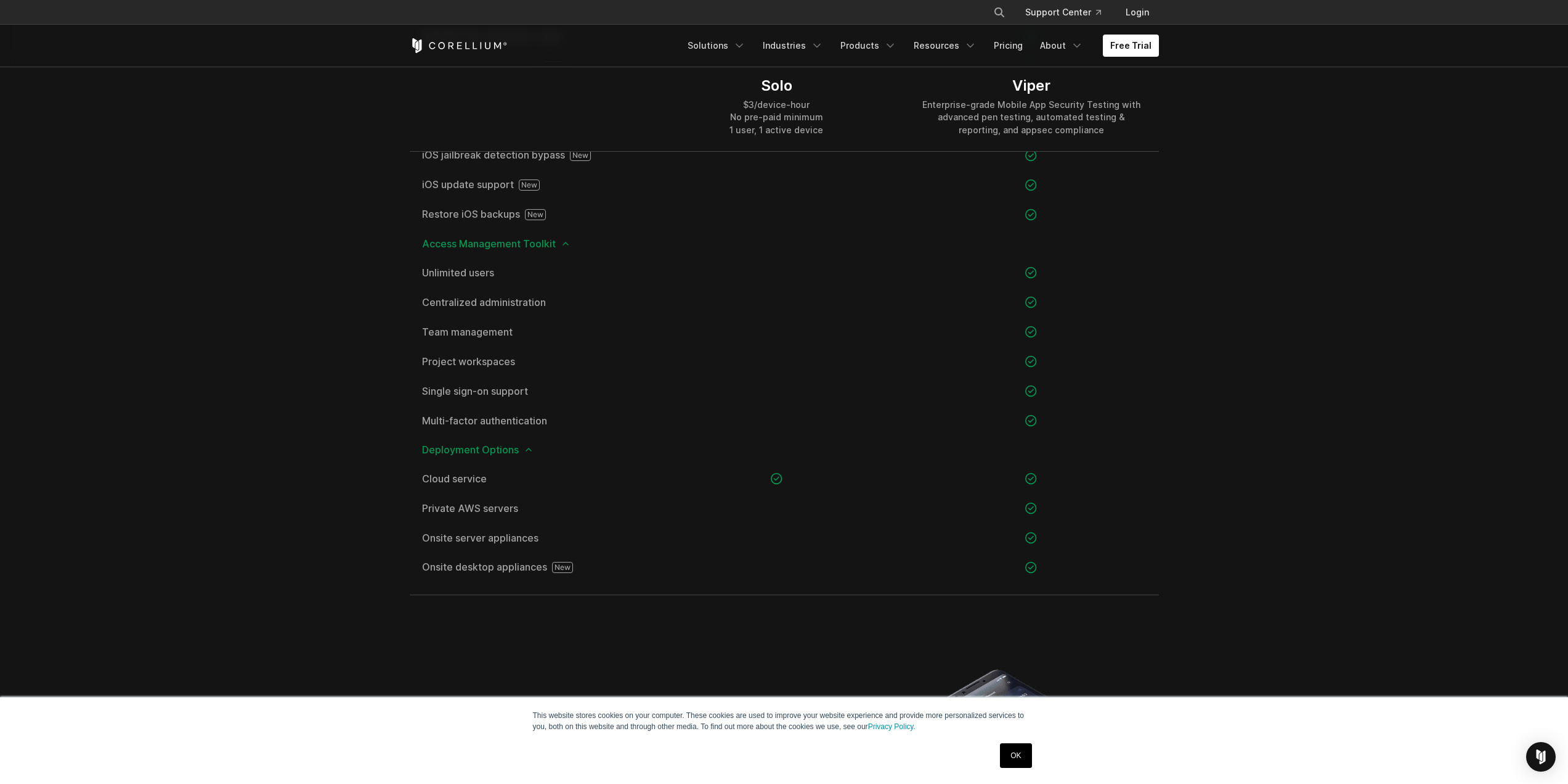
drag, startPoint x: 1306, startPoint y: 469, endPoint x: 1317, endPoint y: 465, distance: 11.7
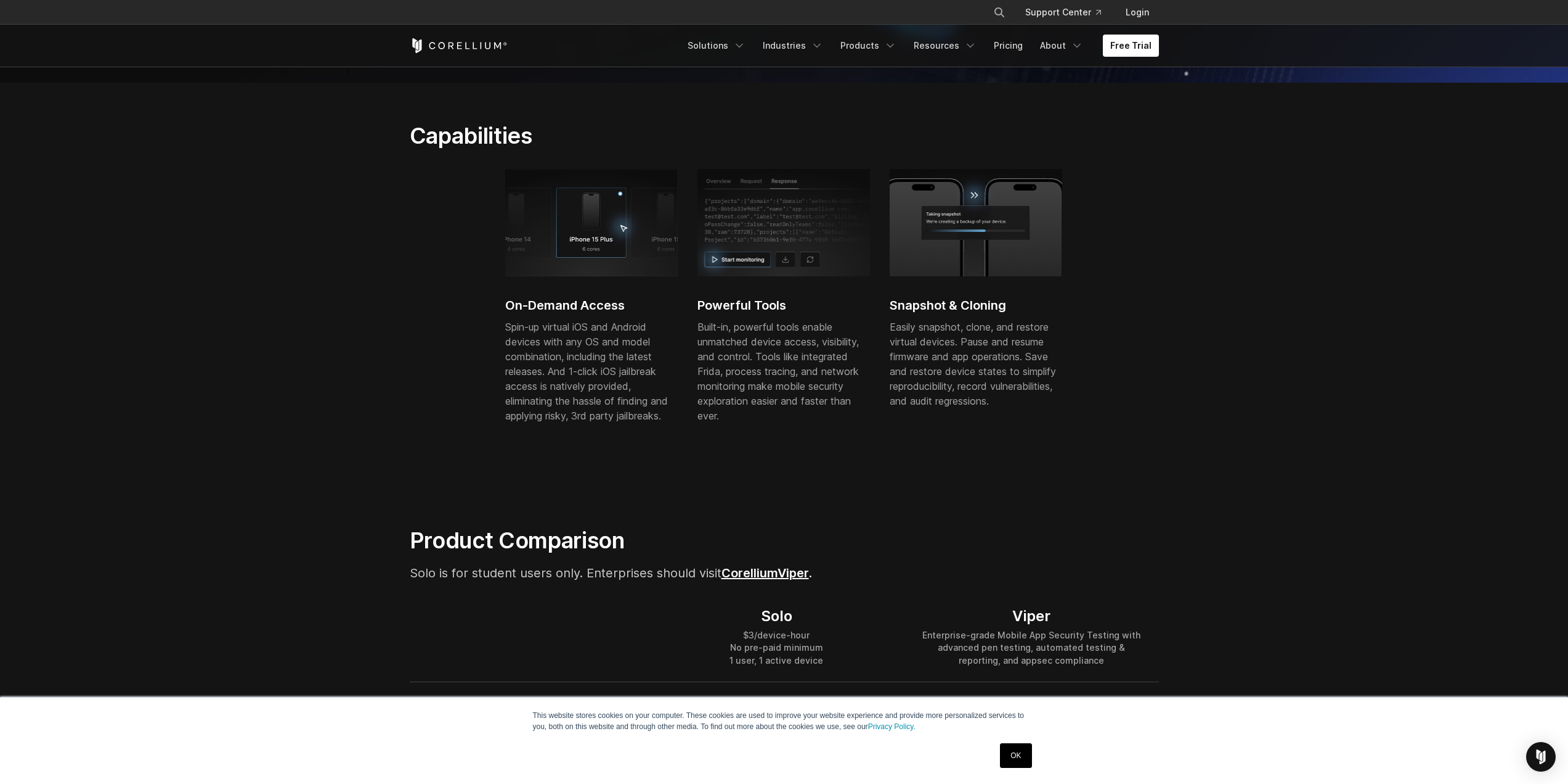
scroll to position [370, 0]
click at [776, 621] on div "Solo" at bounding box center [776, 617] width 94 height 19
click at [1021, 752] on link "OK" at bounding box center [1016, 755] width 32 height 24
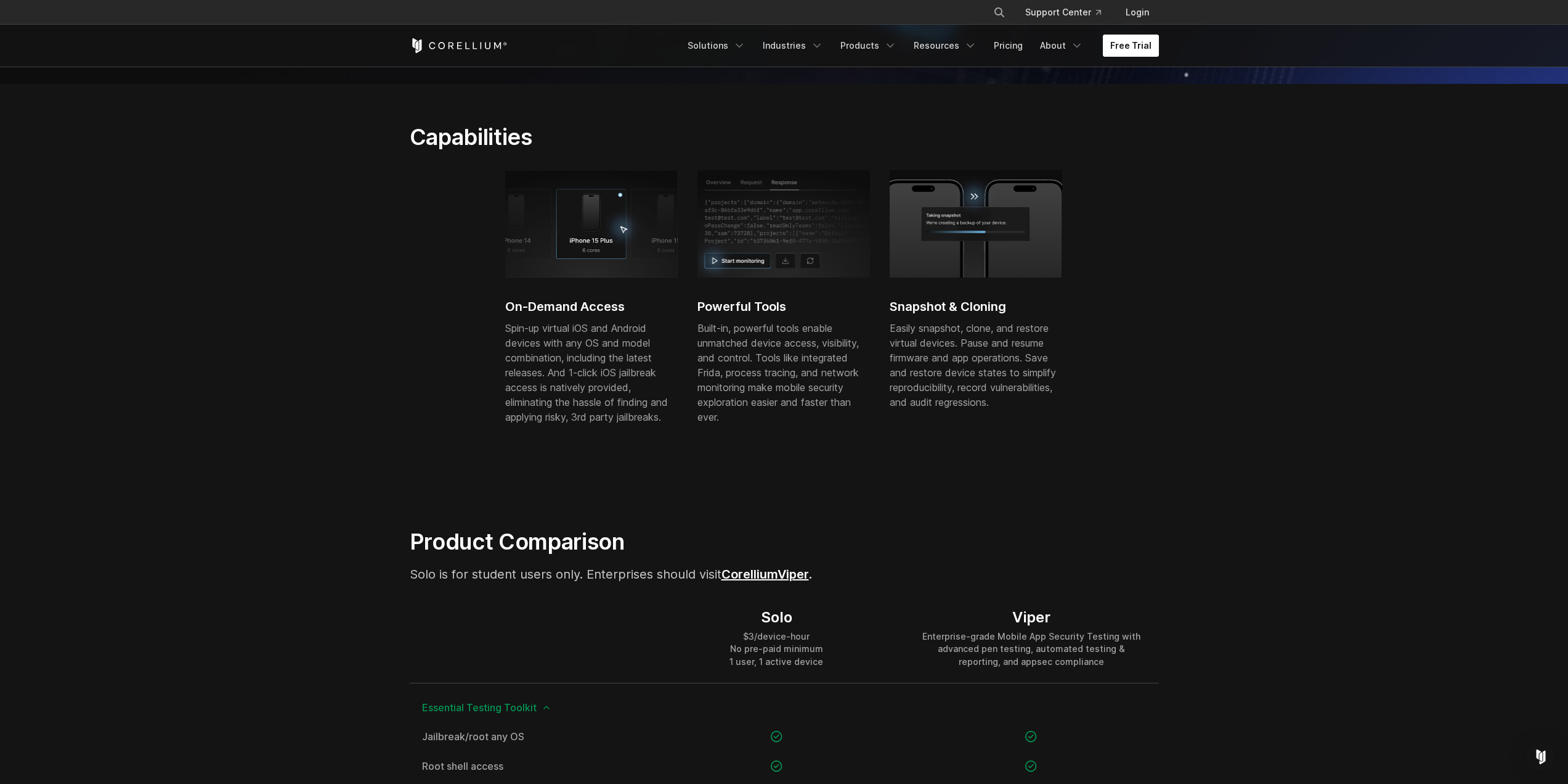
click at [1122, 42] on link "Free Trial" at bounding box center [1131, 45] width 56 height 22
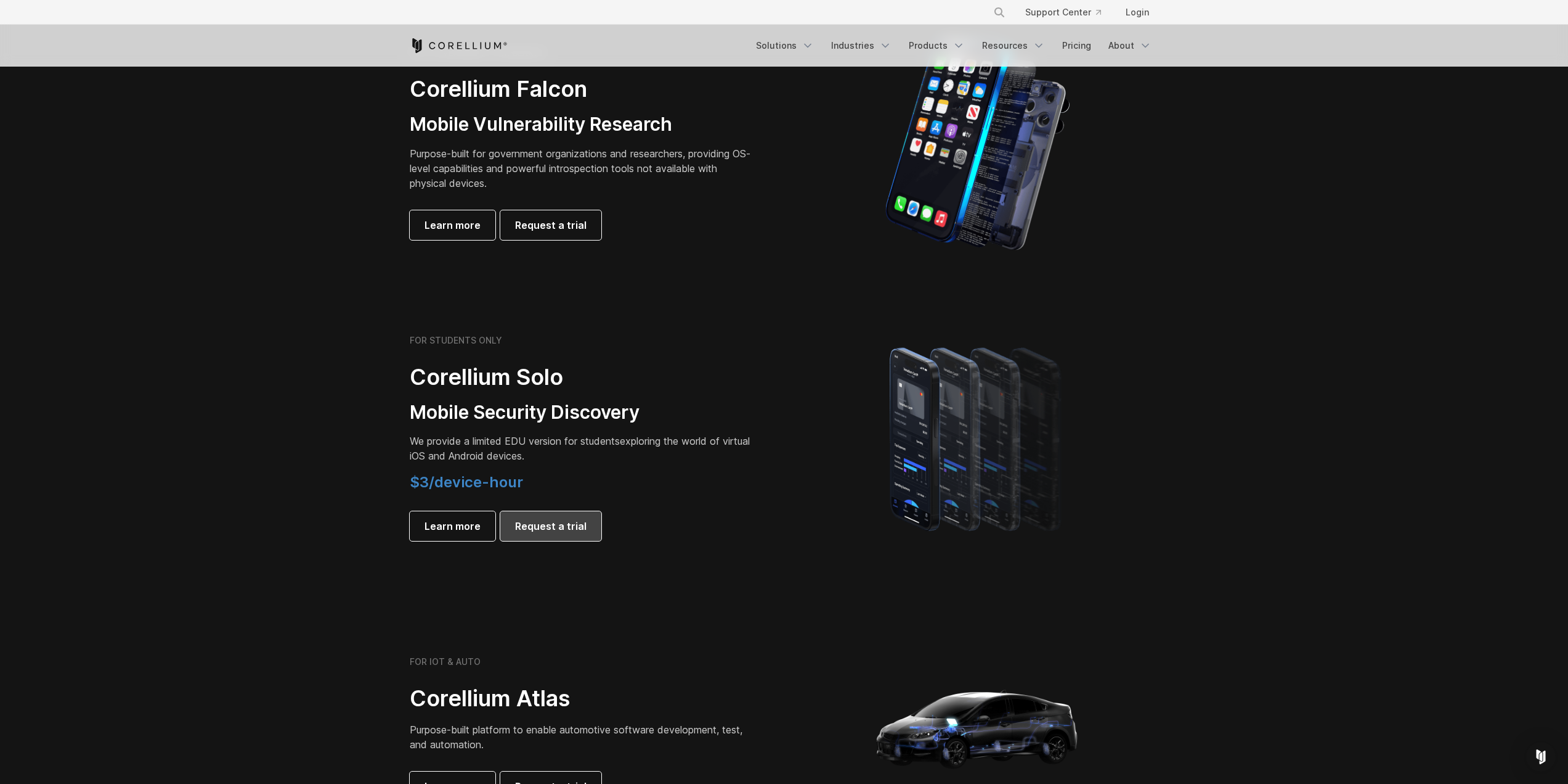
click at [571, 524] on span "Request a trial" at bounding box center [551, 526] width 71 height 15
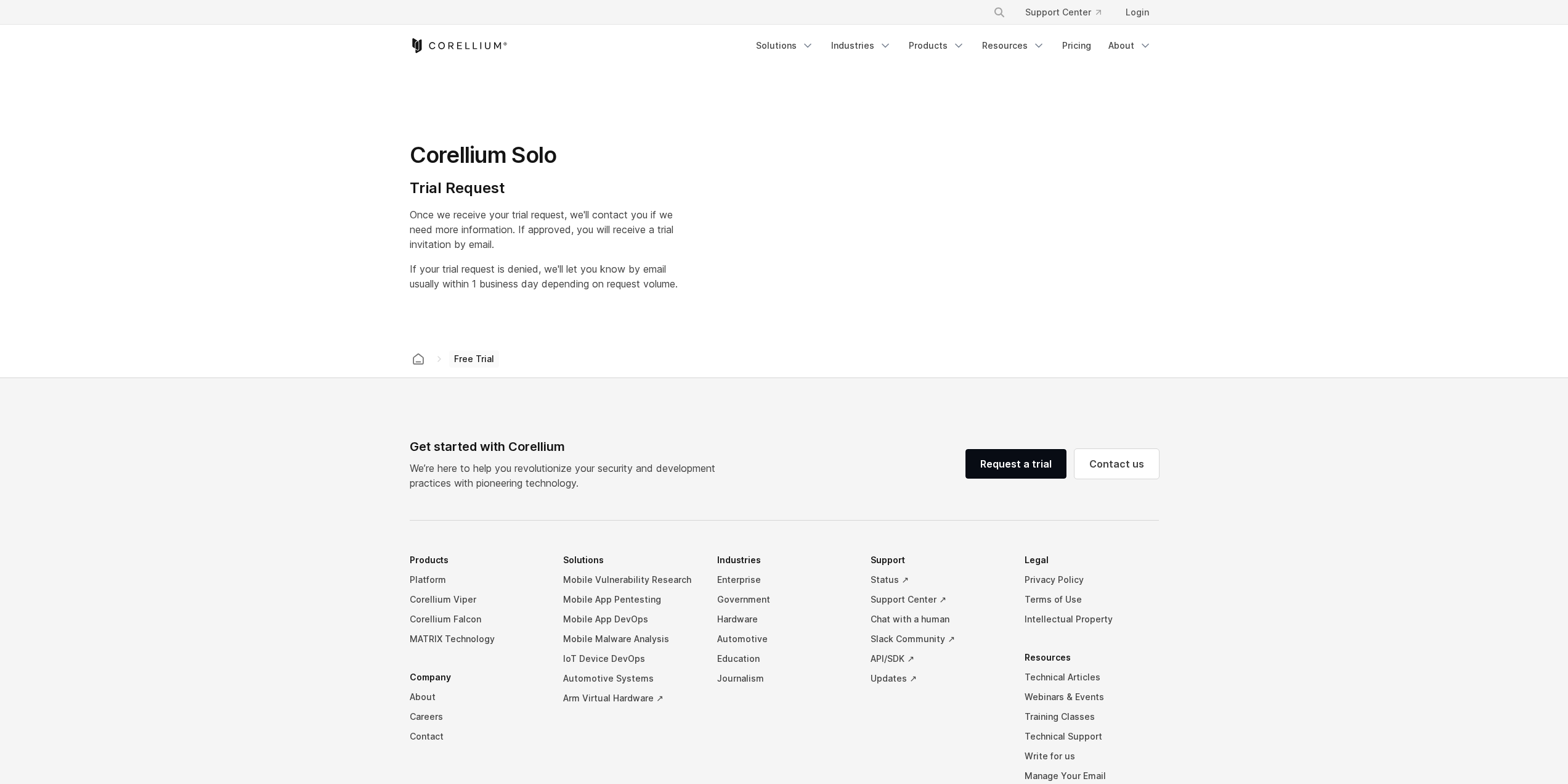
select select "**"
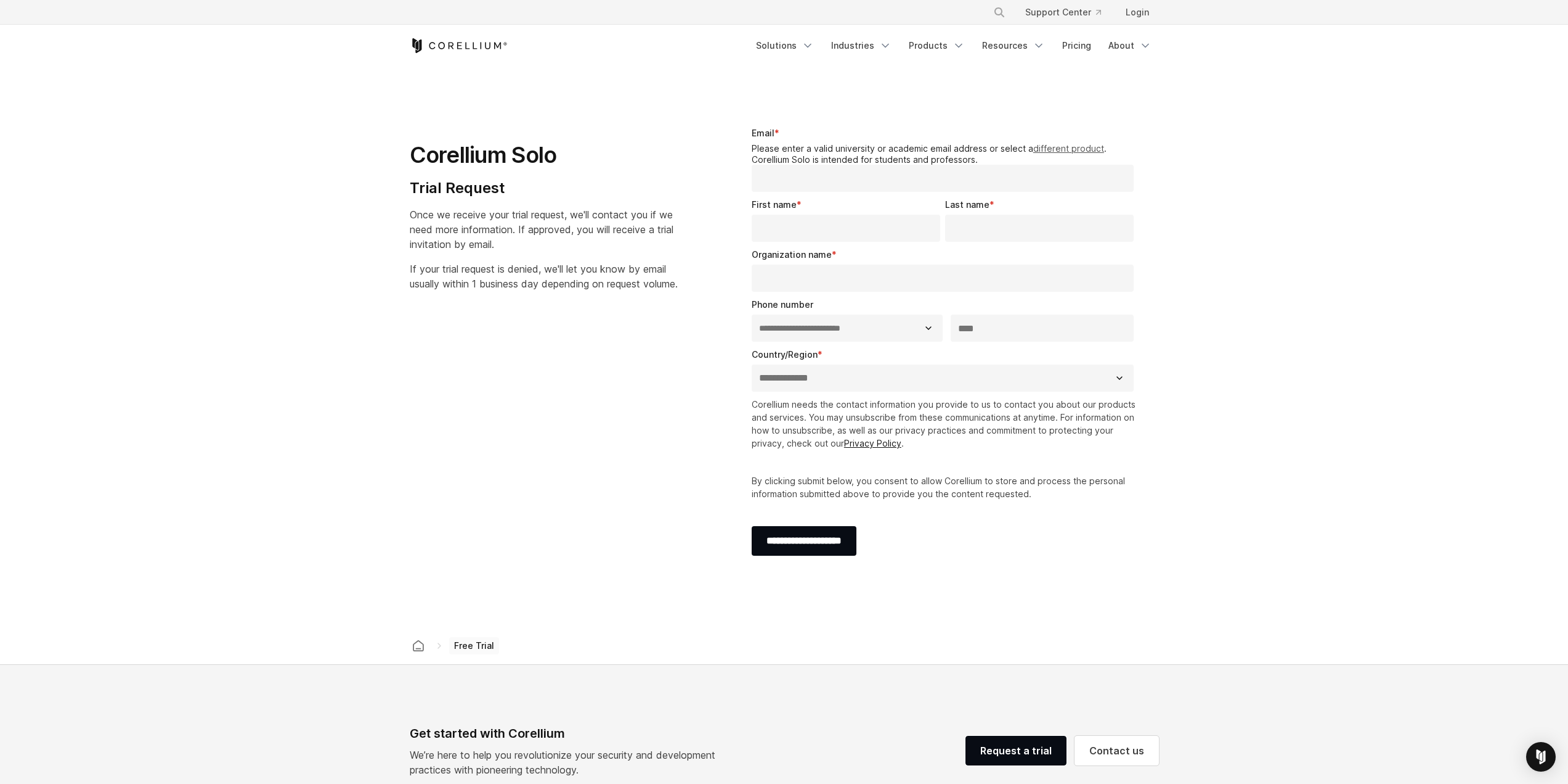
click at [1066, 145] on link "different product" at bounding box center [1069, 148] width 71 height 11
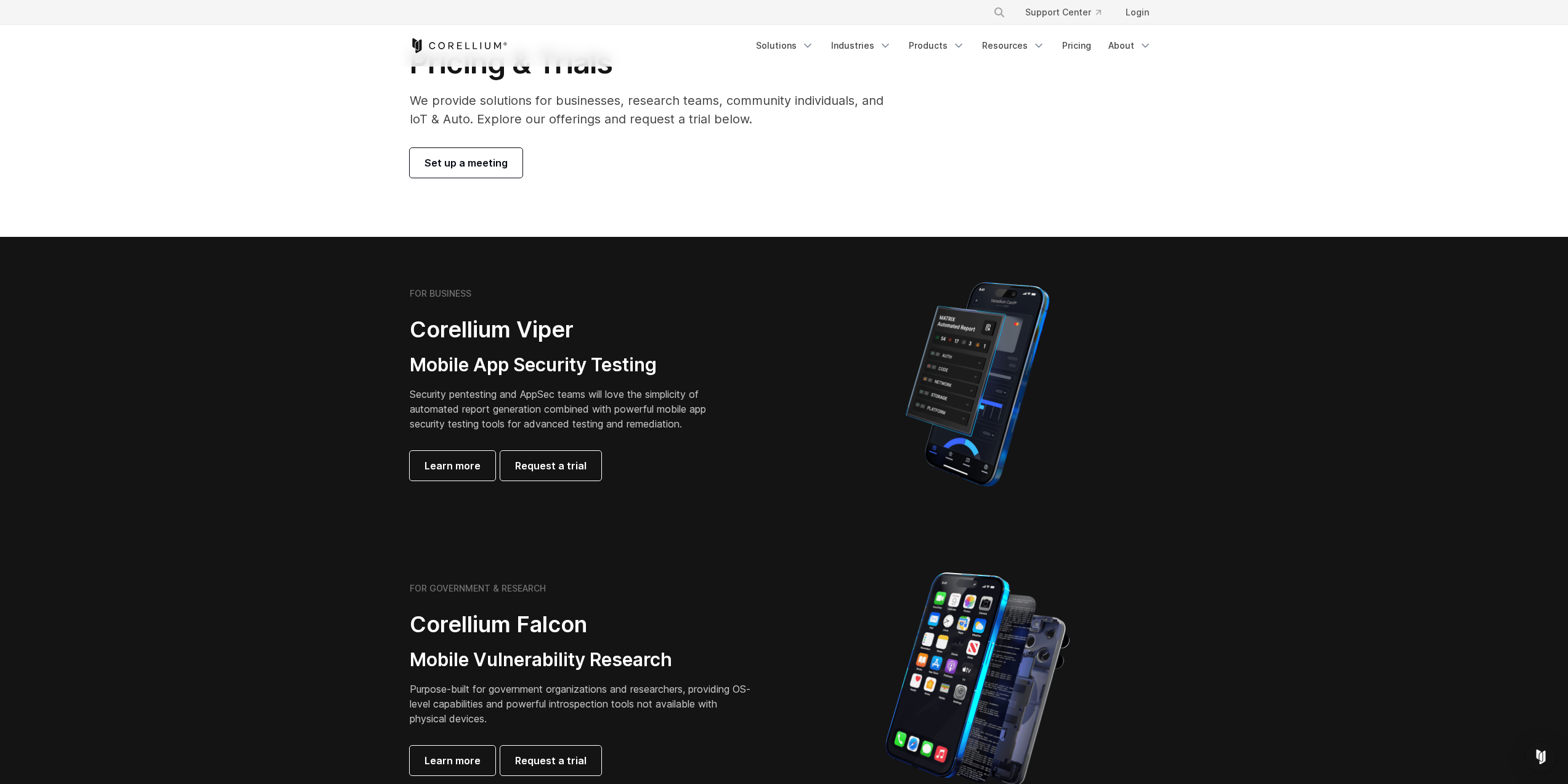
scroll to position [123, 0]
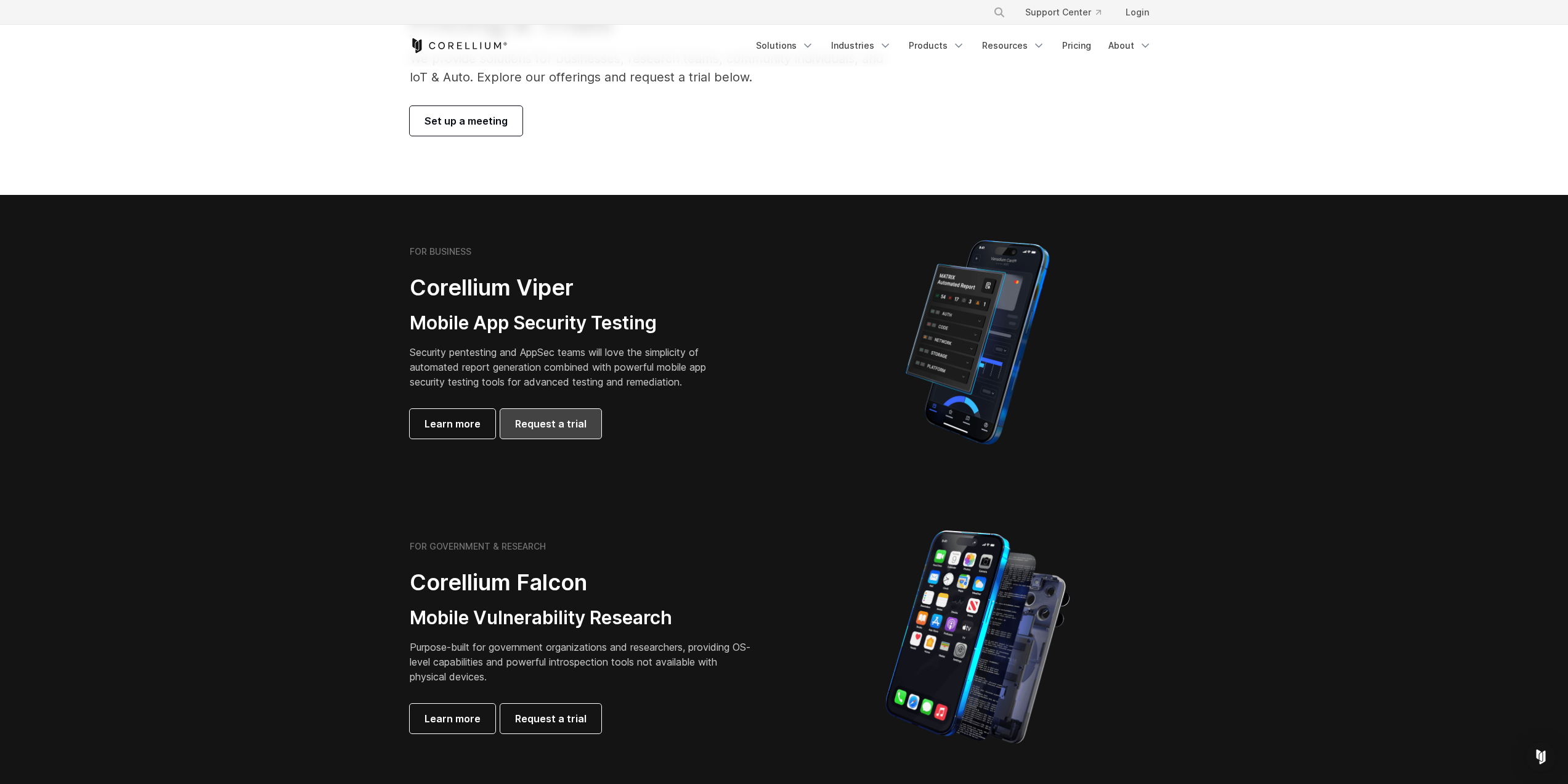
click at [589, 432] on link "Request a trial" at bounding box center [551, 423] width 101 height 30
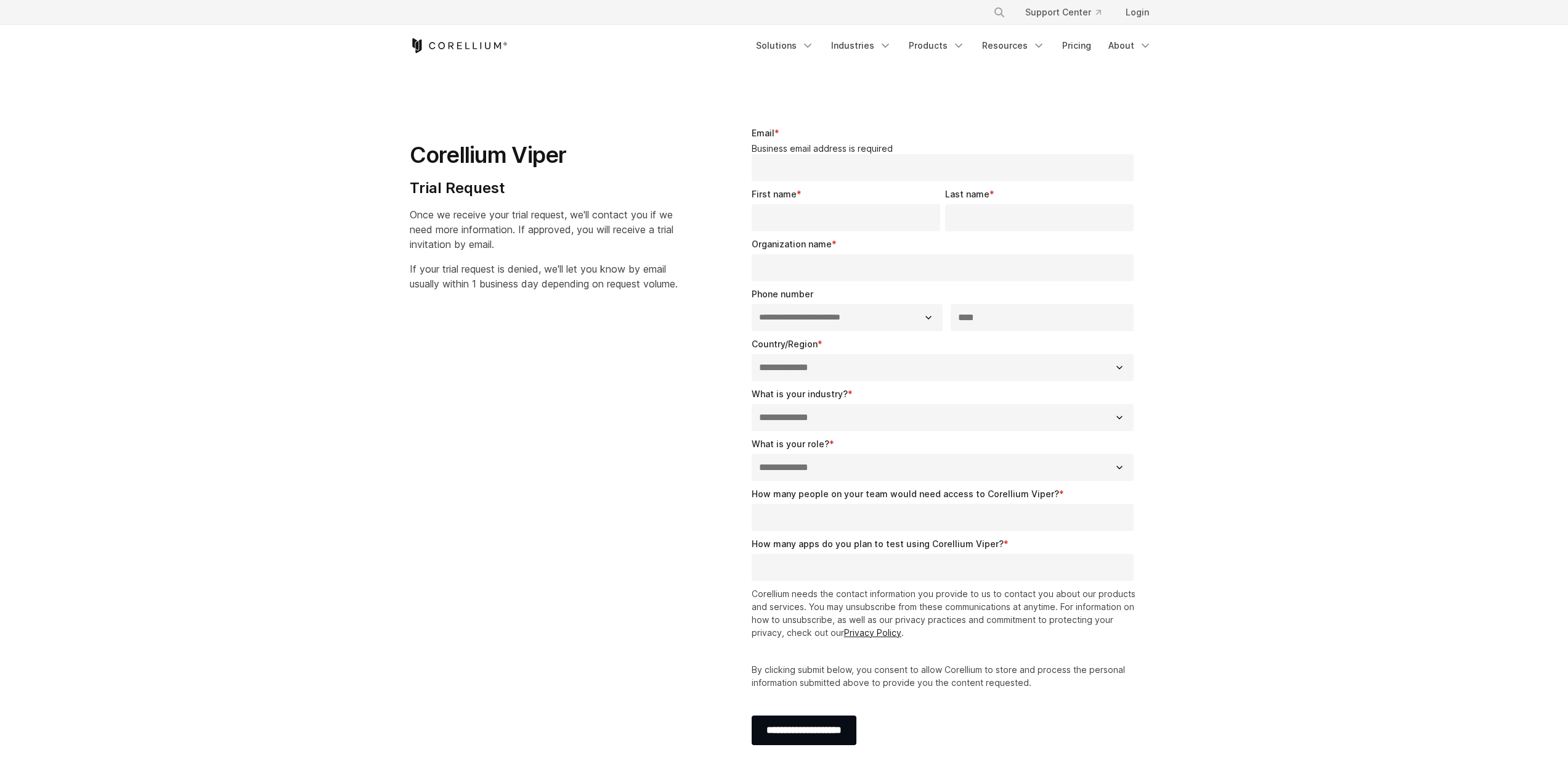
select select "**"
